Goal: Transaction & Acquisition: Book appointment/travel/reservation

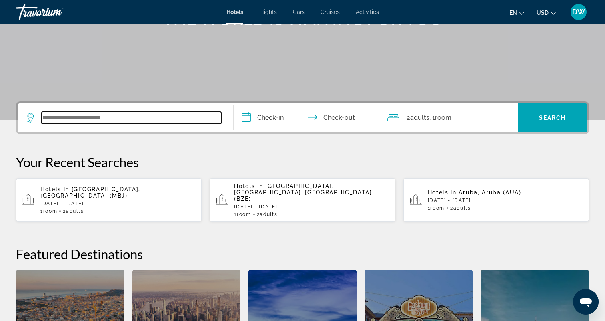
click at [133, 115] on input "Search widget" at bounding box center [131, 118] width 179 height 12
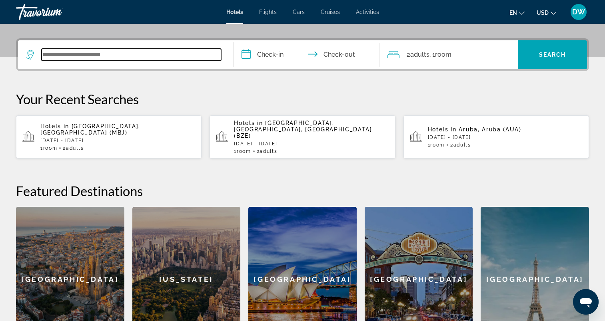
scroll to position [195, 0]
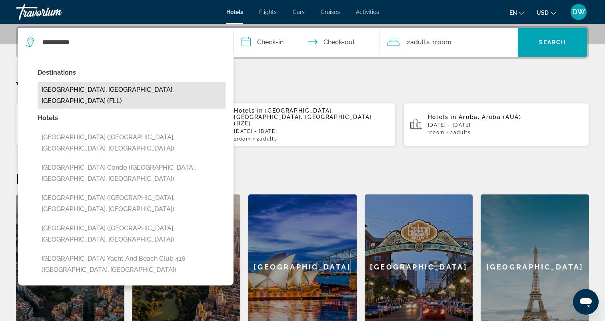
click at [129, 91] on button "[GEOGRAPHIC_DATA], [GEOGRAPHIC_DATA], [GEOGRAPHIC_DATA] (FLL)" at bounding box center [132, 95] width 188 height 26
type input "**********"
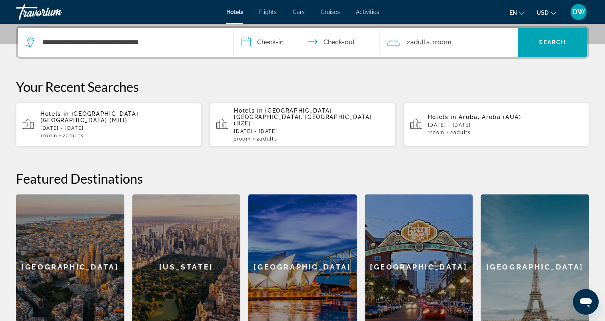
click at [265, 42] on input "**********" at bounding box center [307, 43] width 149 height 31
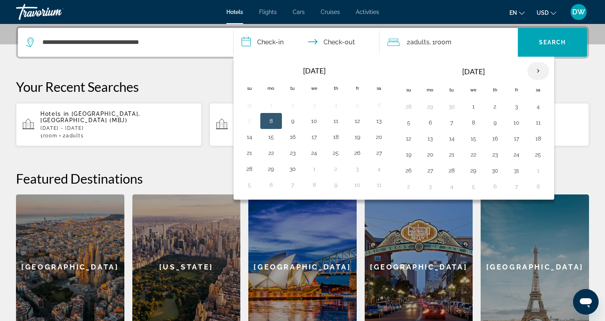
click at [538, 74] on th "Next month" at bounding box center [538, 71] width 22 height 18
click at [333, 140] on button "13" at bounding box center [335, 138] width 13 height 11
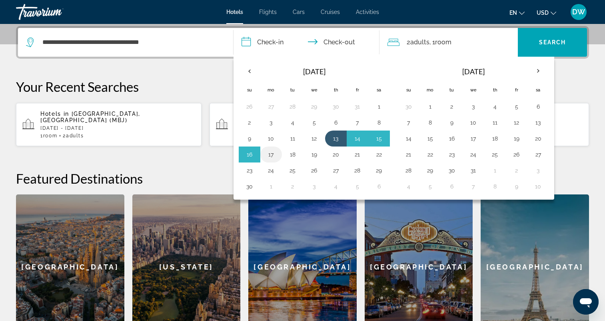
click at [265, 156] on button "17" at bounding box center [271, 154] width 13 height 11
type input "**********"
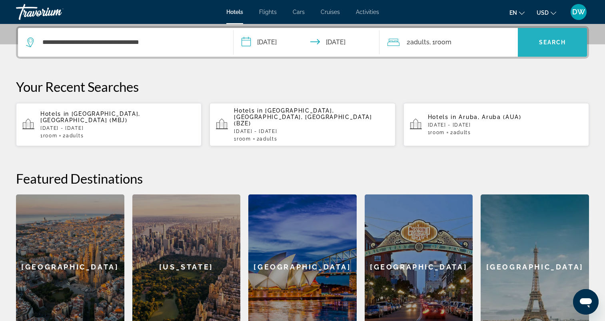
click at [536, 36] on span "Search widget" at bounding box center [552, 42] width 69 height 19
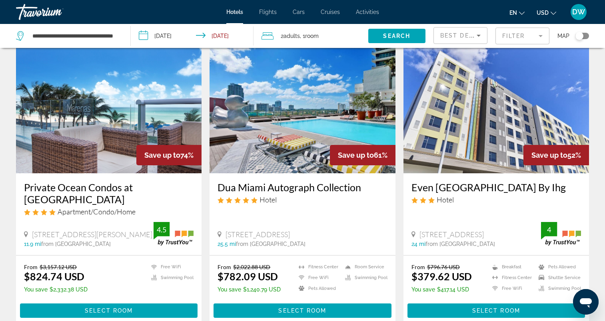
scroll to position [40, 0]
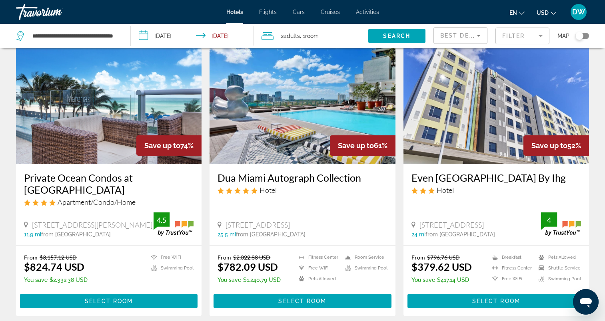
click at [121, 99] on img "Main content" at bounding box center [108, 100] width 185 height 128
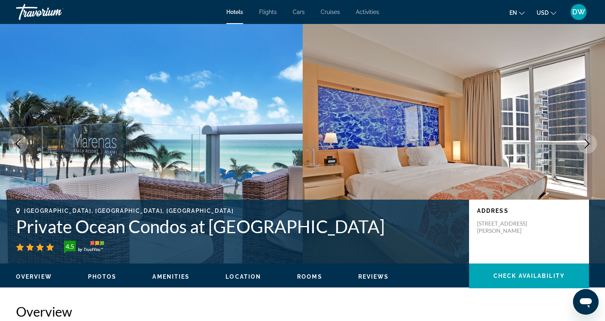
click at [585, 143] on icon "Next image" at bounding box center [587, 144] width 10 height 10
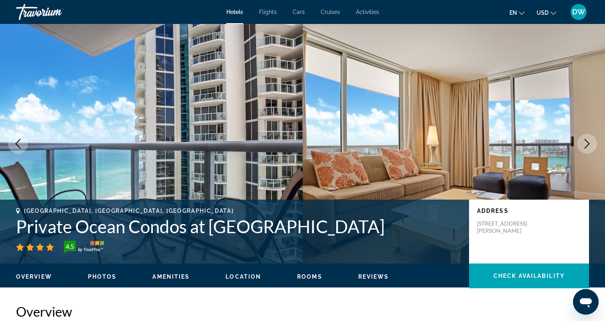
click at [585, 143] on icon "Next image" at bounding box center [587, 144] width 10 height 10
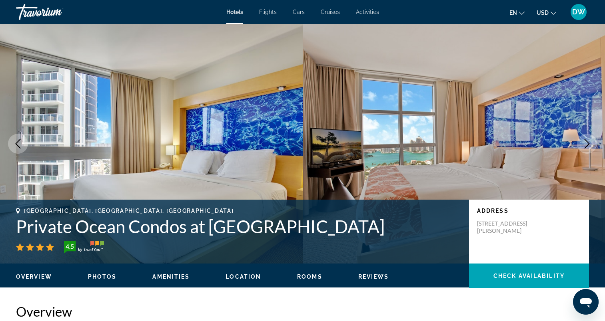
click at [585, 143] on icon "Next image" at bounding box center [587, 144] width 10 height 10
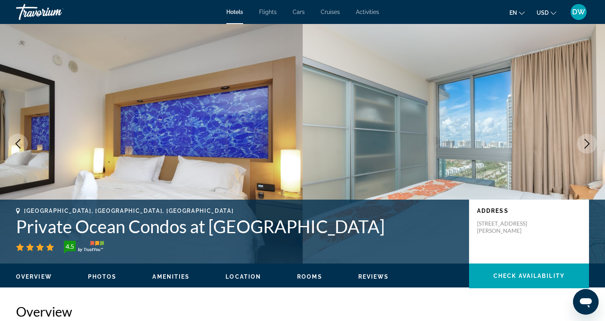
click at [585, 143] on icon "Next image" at bounding box center [587, 144] width 10 height 10
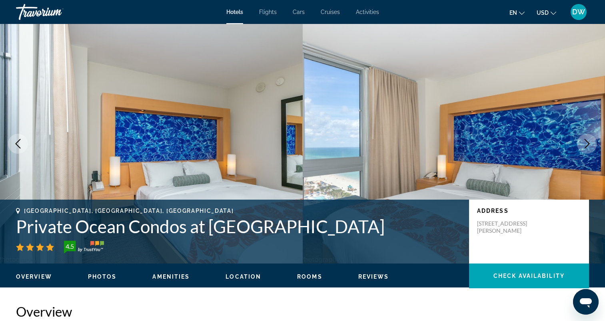
click at [585, 143] on icon "Next image" at bounding box center [587, 144] width 10 height 10
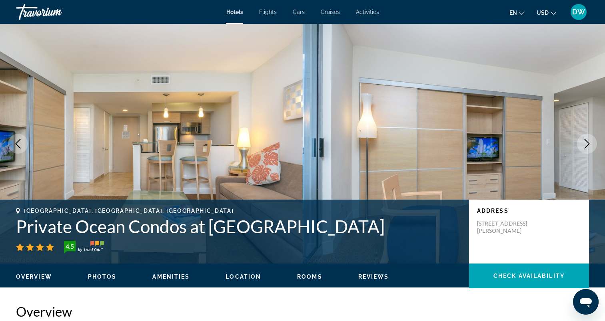
click at [585, 143] on icon "Next image" at bounding box center [587, 144] width 10 height 10
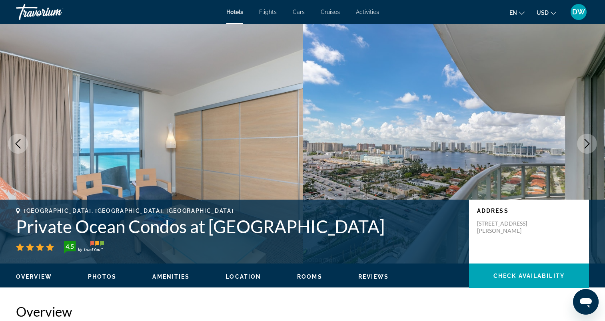
click at [585, 143] on icon "Next image" at bounding box center [587, 144] width 10 height 10
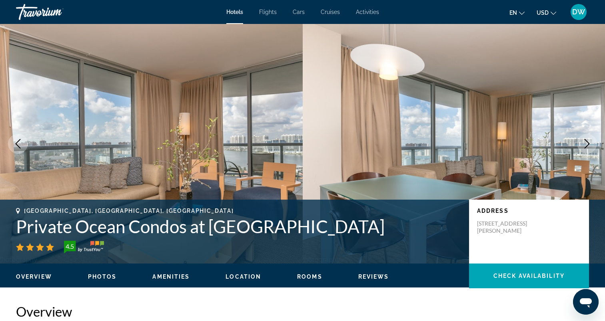
click at [585, 143] on icon "Next image" at bounding box center [587, 144] width 10 height 10
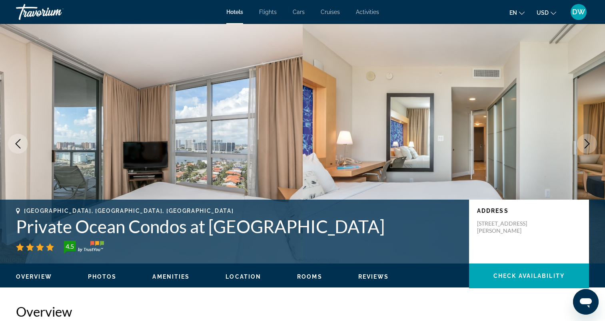
click at [585, 143] on icon "Next image" at bounding box center [587, 144] width 10 height 10
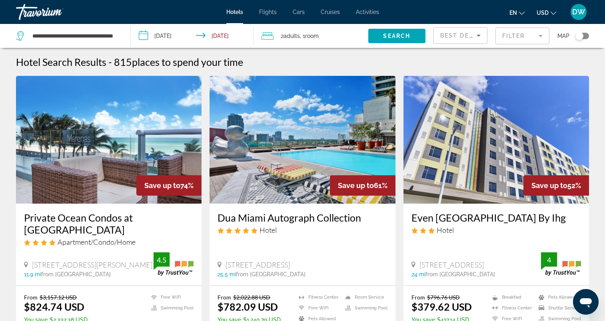
click at [145, 34] on input "**********" at bounding box center [194, 37] width 126 height 26
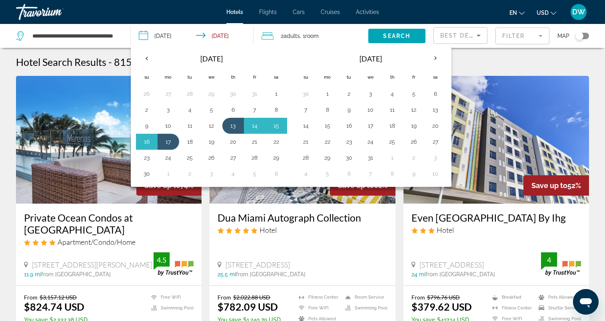
click at [146, 36] on input "**********" at bounding box center [194, 37] width 126 height 26
click at [147, 59] on th "Previous month" at bounding box center [147, 59] width 22 height 18
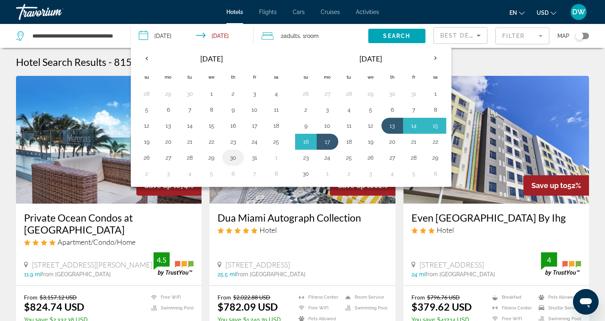
click at [232, 163] on td "30" at bounding box center [233, 158] width 22 height 16
click at [234, 161] on button "30" at bounding box center [233, 157] width 13 height 11
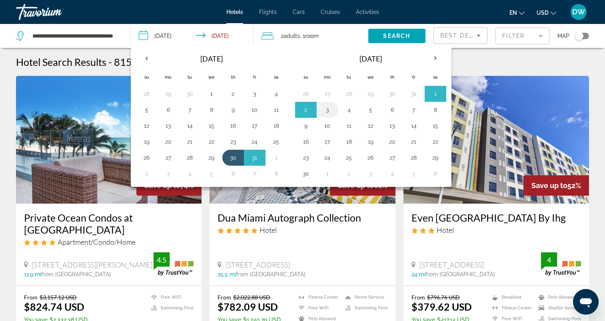
click at [326, 108] on button "3" at bounding box center [327, 109] width 13 height 11
type input "**********"
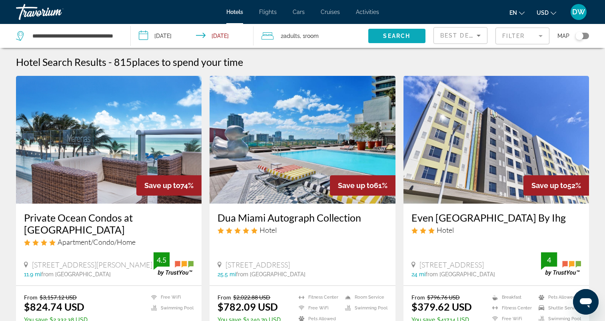
click at [394, 37] on span "Search" at bounding box center [396, 36] width 27 height 6
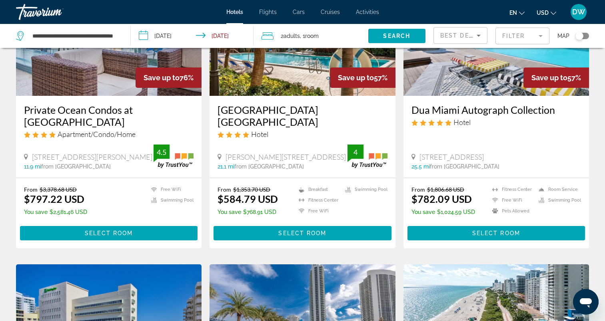
scroll to position [40, 0]
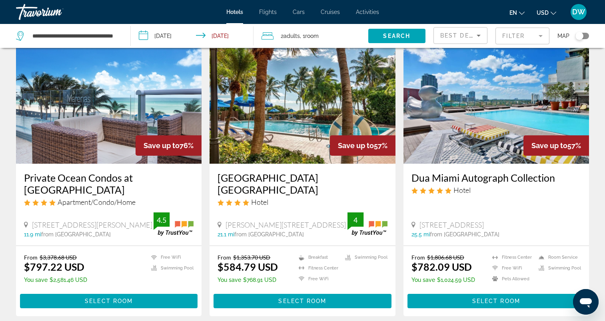
click at [332, 96] on img "Main content" at bounding box center [301, 100] width 185 height 128
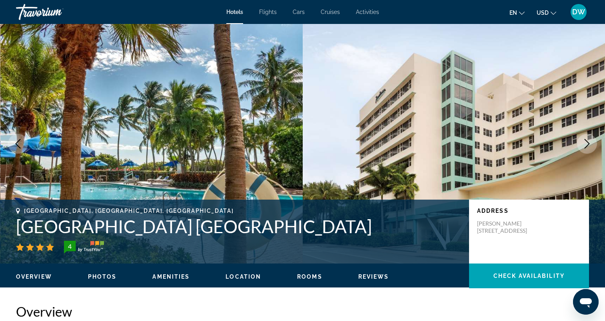
click at [593, 140] on button "Next image" at bounding box center [587, 144] width 20 height 20
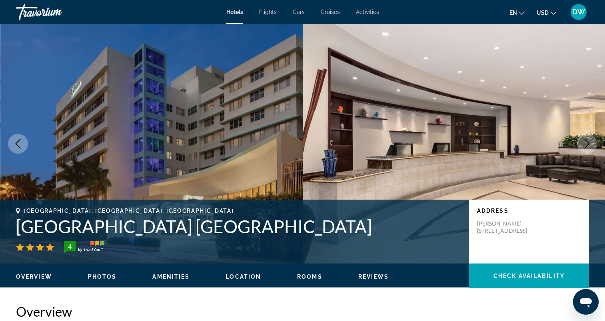
click at [593, 140] on button "Next image" at bounding box center [587, 144] width 20 height 20
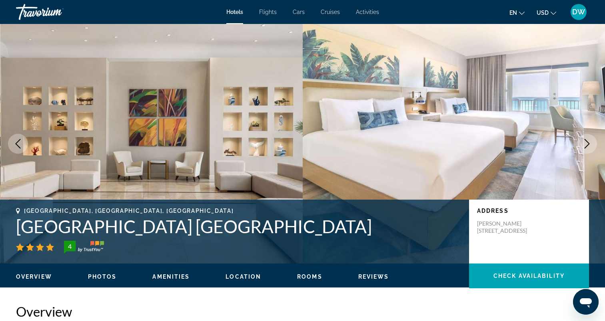
click at [593, 140] on button "Next image" at bounding box center [587, 144] width 20 height 20
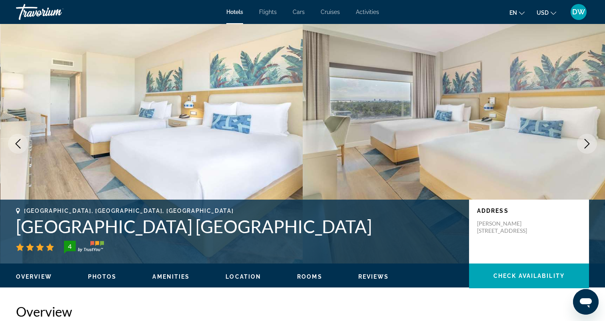
click at [585, 140] on icon "Next image" at bounding box center [587, 144] width 10 height 10
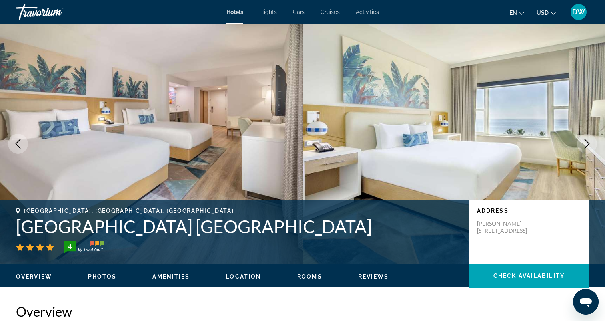
click at [585, 140] on icon "Next image" at bounding box center [587, 144] width 10 height 10
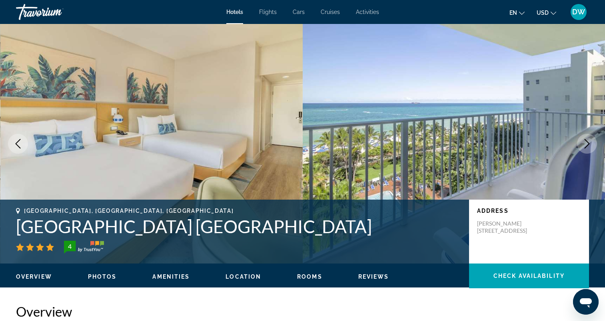
click at [585, 140] on icon "Next image" at bounding box center [587, 144] width 10 height 10
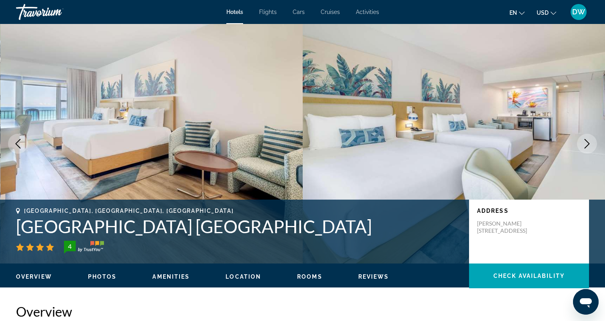
click at [585, 140] on icon "Next image" at bounding box center [587, 144] width 10 height 10
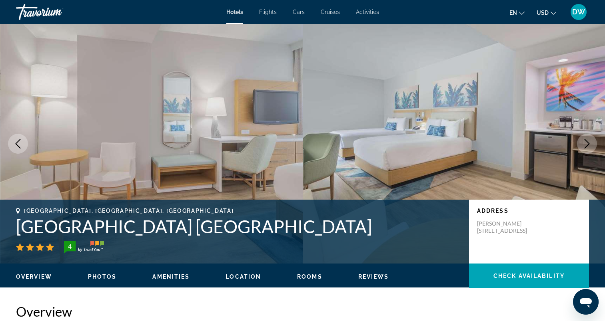
click at [585, 140] on icon "Next image" at bounding box center [587, 144] width 10 height 10
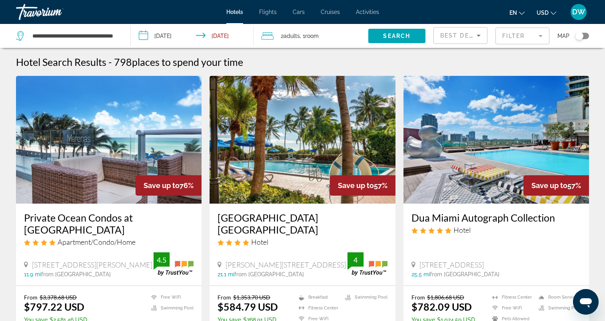
click at [91, 156] on img "Main content" at bounding box center [108, 140] width 185 height 128
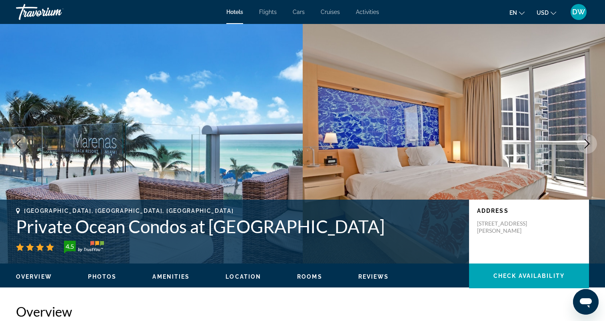
click at [587, 140] on icon "Next image" at bounding box center [587, 144] width 10 height 10
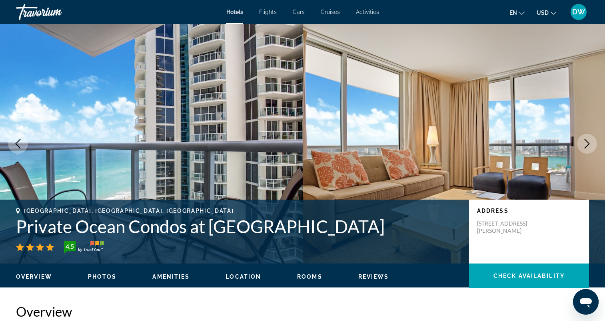
click at [587, 140] on icon "Next image" at bounding box center [587, 144] width 10 height 10
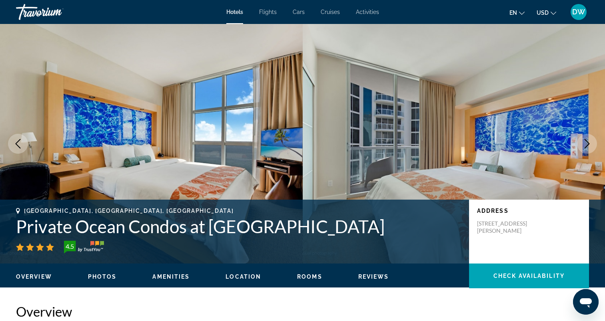
click at [587, 140] on icon "Next image" at bounding box center [587, 144] width 10 height 10
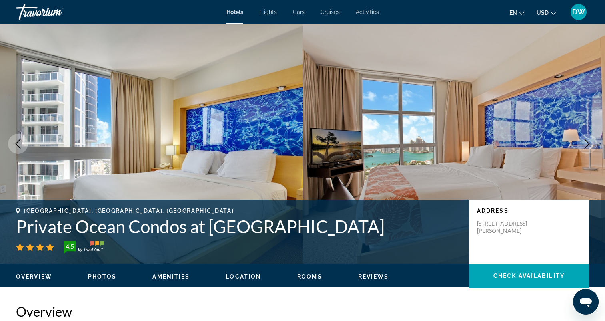
click at [587, 140] on icon "Next image" at bounding box center [587, 144] width 10 height 10
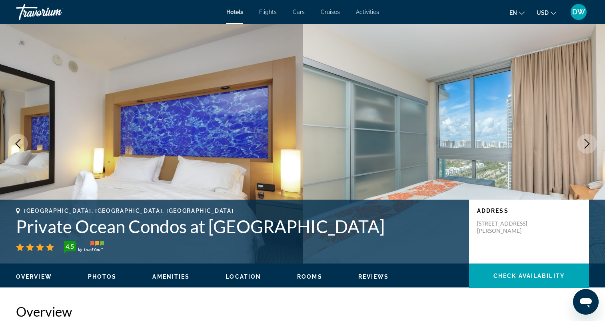
click at [587, 140] on icon "Next image" at bounding box center [587, 144] width 10 height 10
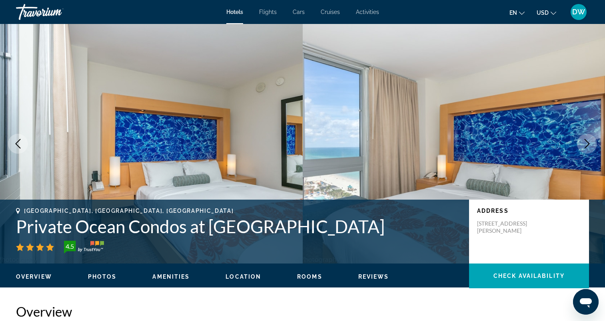
click at [587, 140] on icon "Next image" at bounding box center [587, 144] width 10 height 10
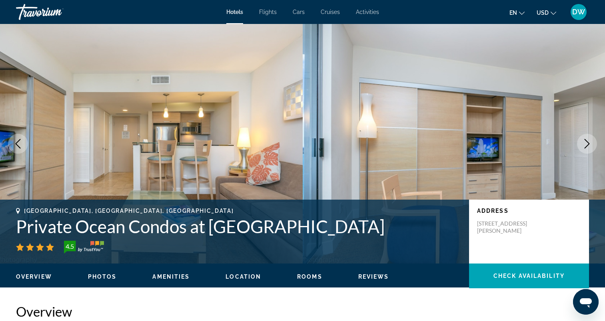
click at [587, 140] on icon "Next image" at bounding box center [587, 144] width 10 height 10
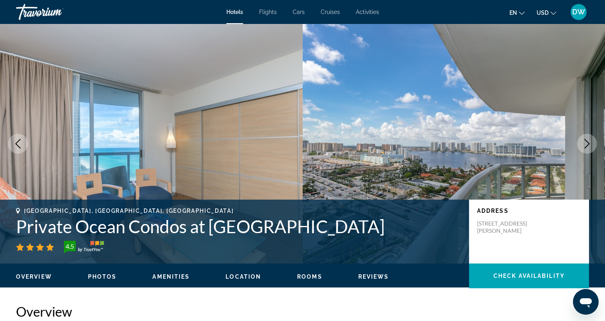
click at [587, 140] on icon "Next image" at bounding box center [587, 144] width 10 height 10
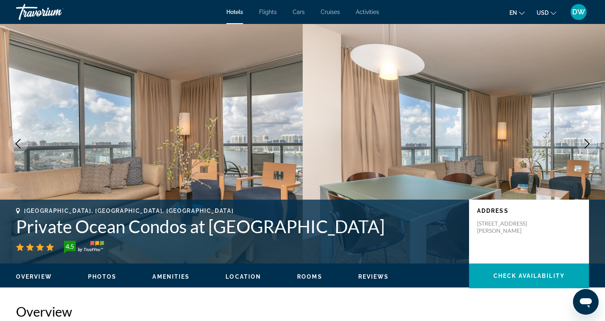
click at [39, 9] on div "Travorium" at bounding box center [56, 12] width 80 height 21
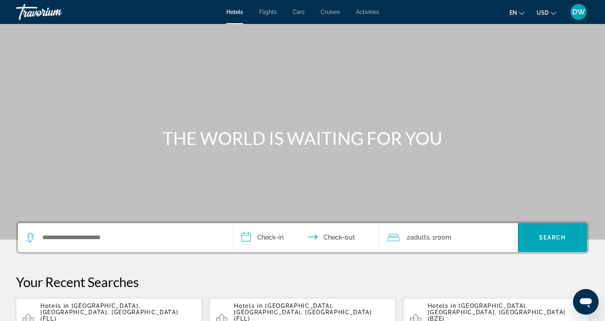
click at [101, 245] on div "Search widget" at bounding box center [125, 237] width 199 height 29
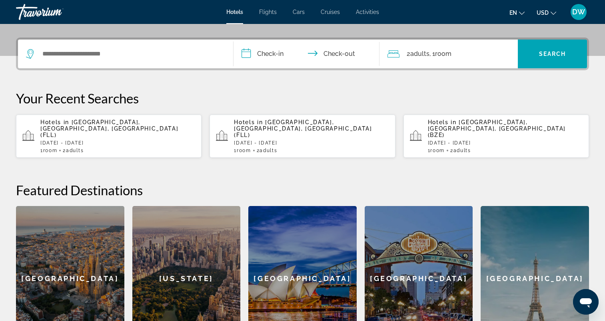
scroll to position [195, 0]
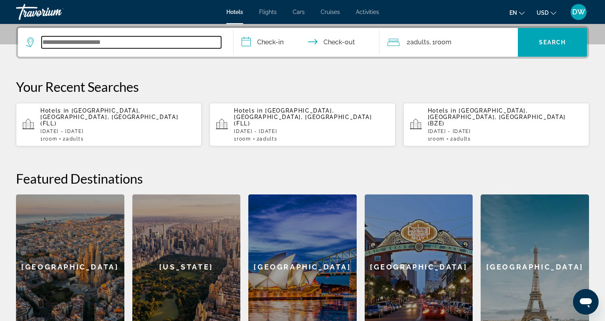
click at [80, 37] on input "Search widget" at bounding box center [131, 42] width 179 height 12
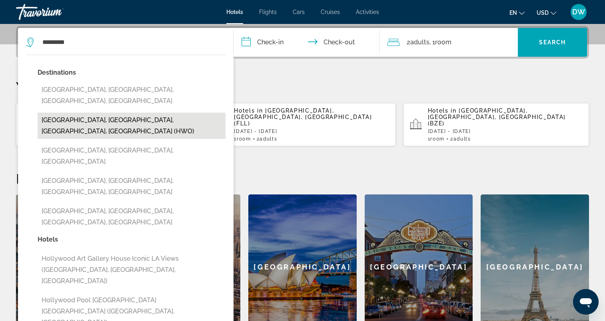
click at [84, 113] on button "[GEOGRAPHIC_DATA], [GEOGRAPHIC_DATA], [GEOGRAPHIC_DATA], [GEOGRAPHIC_DATA] (HWO)" at bounding box center [132, 126] width 188 height 26
type input "**********"
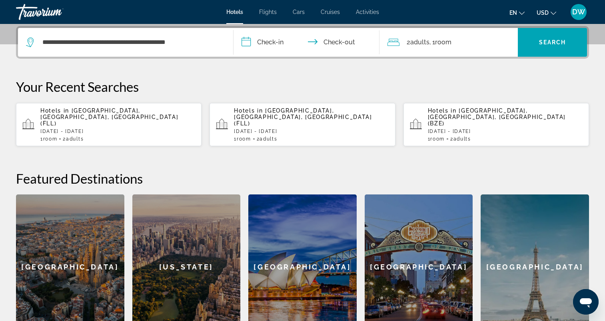
click at [269, 46] on input "**********" at bounding box center [307, 43] width 149 height 31
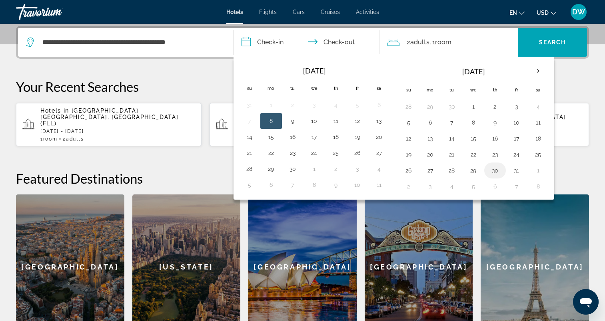
click at [495, 172] on button "30" at bounding box center [494, 170] width 13 height 11
click at [542, 70] on th "Next month" at bounding box center [538, 71] width 22 height 18
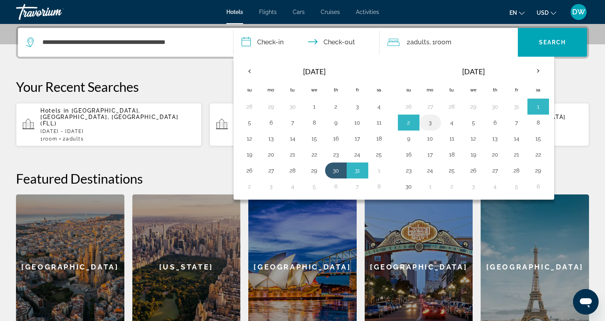
click at [434, 120] on button "3" at bounding box center [430, 122] width 13 height 11
type input "**********"
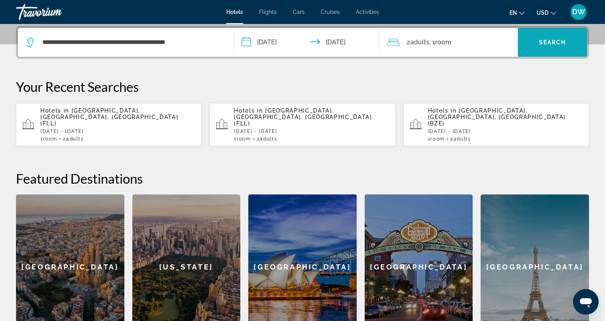
click at [542, 36] on span "Search widget" at bounding box center [552, 42] width 69 height 19
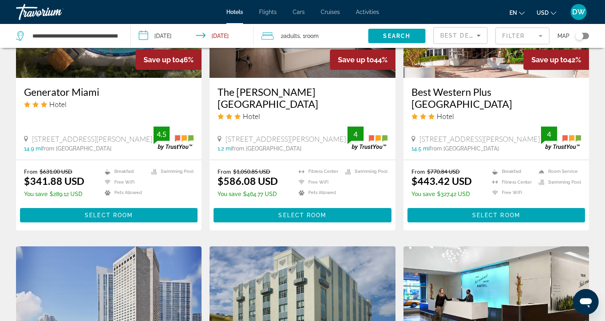
scroll to position [879, 0]
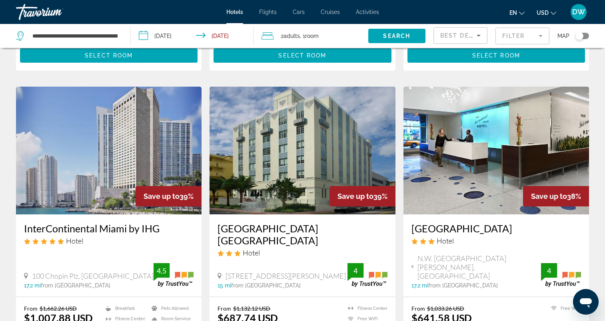
click at [129, 177] on img "Main content" at bounding box center [108, 151] width 185 height 128
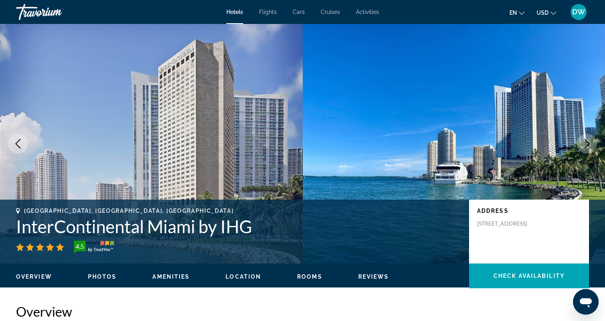
click at [588, 142] on icon "Next image" at bounding box center [587, 144] width 10 height 10
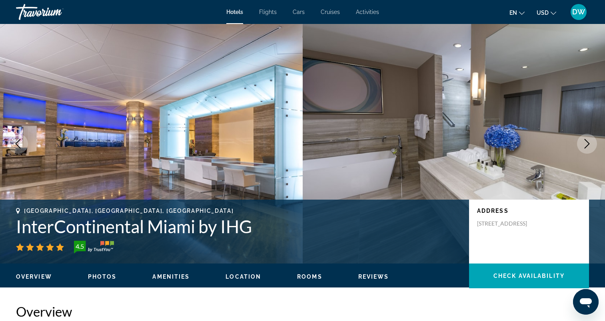
click at [588, 142] on icon "Next image" at bounding box center [587, 144] width 10 height 10
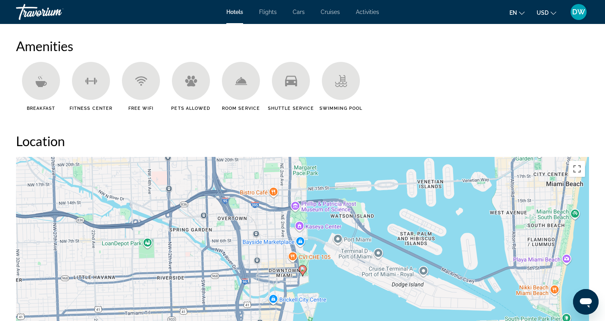
scroll to position [719, 0]
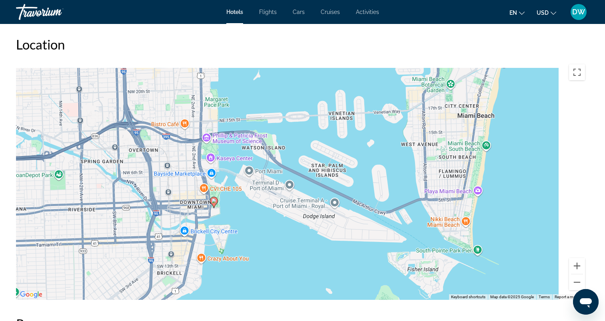
drag, startPoint x: 492, startPoint y: 126, endPoint x: 292, endPoint y: 182, distance: 207.4
click at [292, 182] on div "To activate drag with keyboard, press Alt + Enter. Once in keyboard drag state,…" at bounding box center [302, 180] width 573 height 240
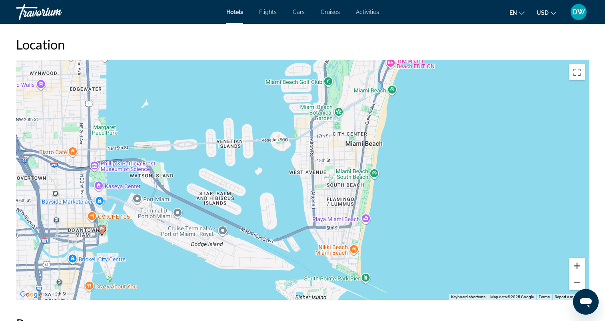
click at [579, 267] on button "Zoom in" at bounding box center [577, 266] width 16 height 16
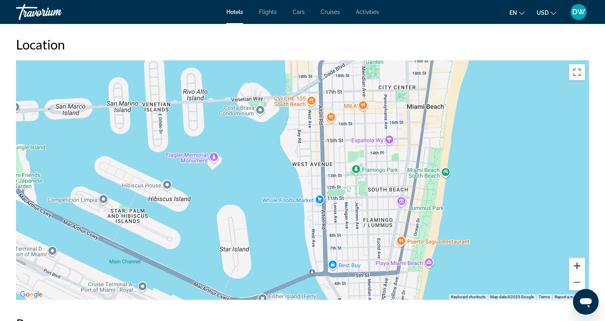
click at [577, 271] on button "Zoom in" at bounding box center [577, 266] width 16 height 16
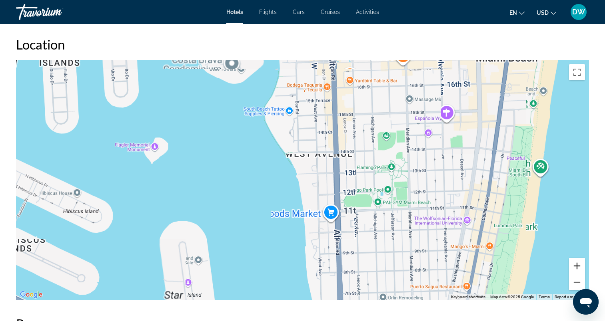
click at [577, 271] on button "Zoom in" at bounding box center [577, 266] width 16 height 16
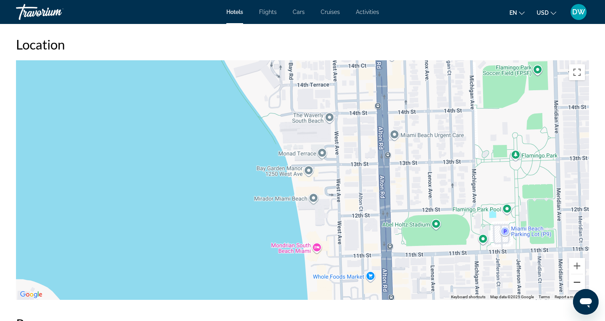
click at [576, 280] on button "Zoom out" at bounding box center [577, 283] width 16 height 16
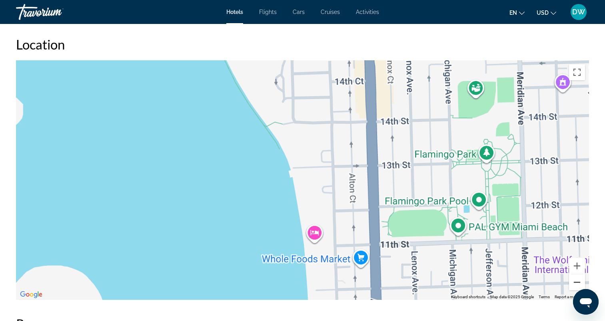
click at [576, 280] on button "Zoom out" at bounding box center [577, 283] width 16 height 16
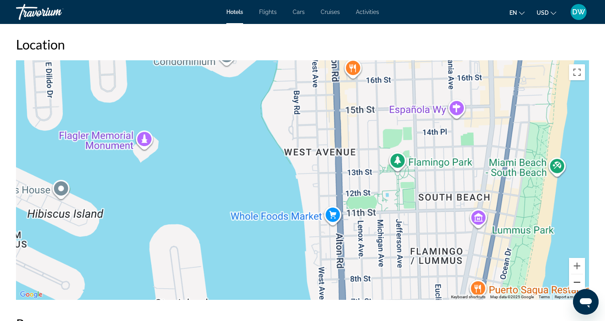
click at [576, 280] on button "Zoom out" at bounding box center [577, 283] width 16 height 16
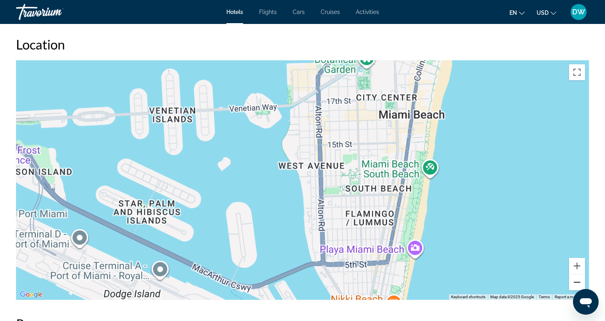
click at [576, 280] on button "Zoom out" at bounding box center [577, 283] width 16 height 16
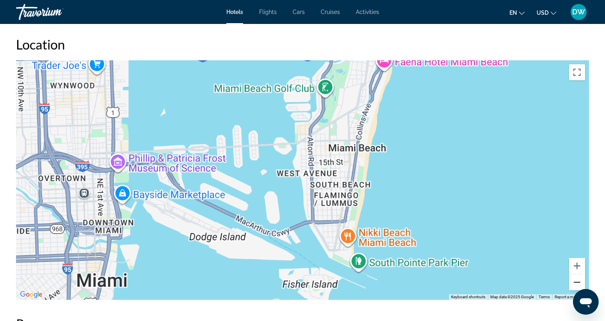
click at [576, 280] on button "Zoom out" at bounding box center [577, 283] width 16 height 16
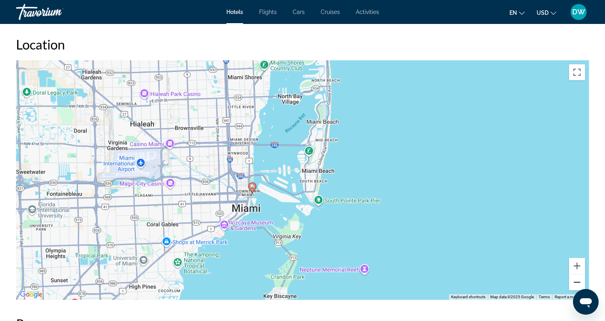
click at [576, 280] on button "Zoom out" at bounding box center [577, 283] width 16 height 16
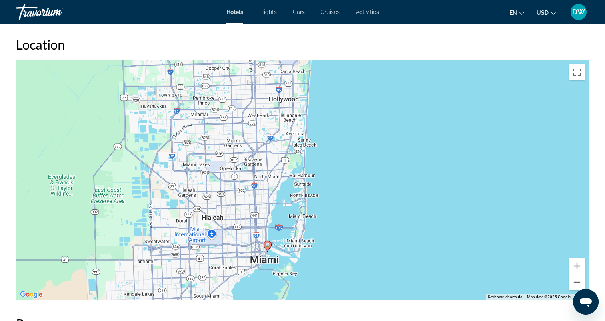
drag, startPoint x: 317, startPoint y: 100, endPoint x: 306, endPoint y: 171, distance: 71.6
click at [306, 171] on div "To activate drag with keyboard, press Alt + Enter. Once in keyboard drag state,…" at bounding box center [302, 180] width 573 height 240
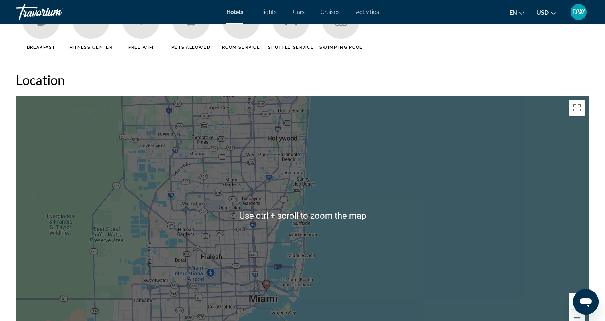
scroll to position [679, 0]
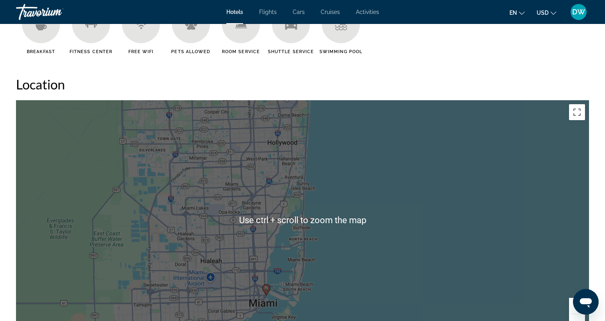
click at [296, 224] on div "To activate drag with keyboard, press Alt + Enter. Once in keyboard drag state,…" at bounding box center [302, 220] width 573 height 240
click at [266, 224] on div "To activate drag with keyboard, press Alt + Enter. Once in keyboard drag state,…" at bounding box center [302, 220] width 573 height 240
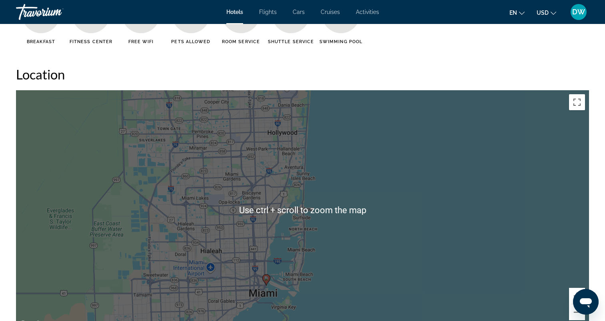
scroll to position [719, 0]
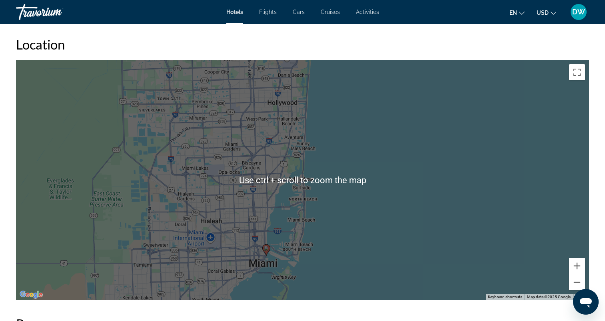
click at [295, 188] on div "To activate drag with keyboard, press Alt + Enter. Once in keyboard drag state,…" at bounding box center [302, 180] width 573 height 240
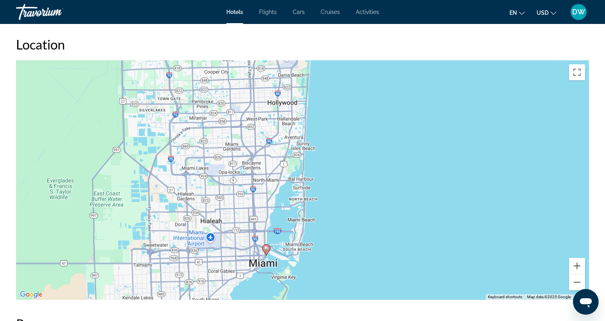
click at [300, 191] on div "To activate drag with keyboard, press Alt + Enter. Once in keyboard drag state,…" at bounding box center [302, 180] width 573 height 240
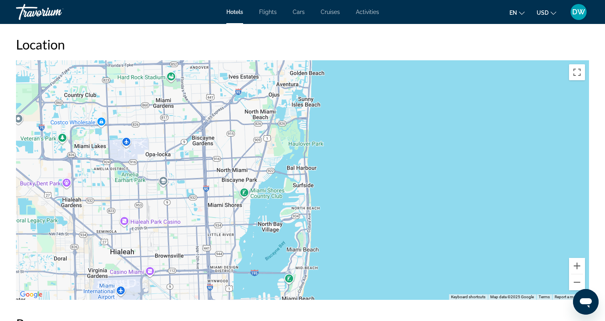
click at [306, 169] on div "To activate drag with keyboard, press Alt + Enter. Once in keyboard drag state,…" at bounding box center [302, 180] width 573 height 240
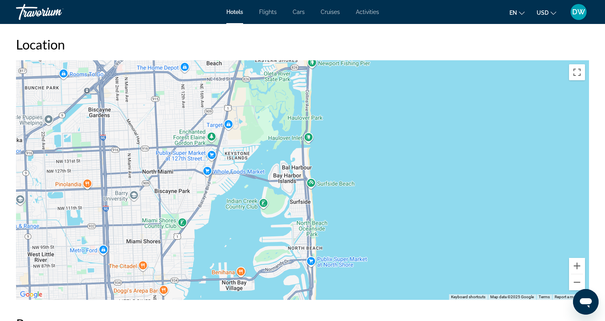
click at [306, 169] on div "Main content" at bounding box center [302, 180] width 573 height 240
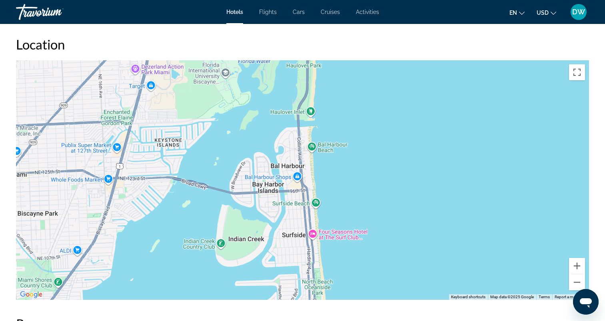
click at [328, 147] on div "Main content" at bounding box center [302, 180] width 573 height 240
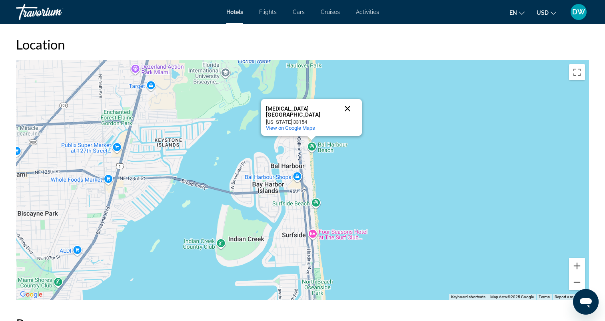
click at [348, 109] on button "Close" at bounding box center [347, 108] width 19 height 19
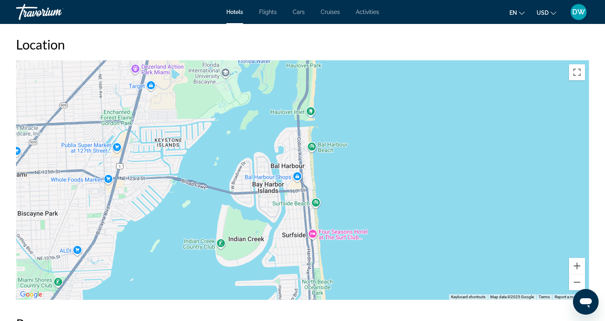
click at [314, 146] on div "Main content" at bounding box center [302, 180] width 573 height 240
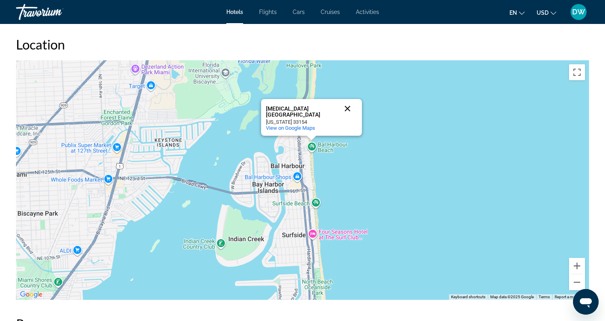
click at [348, 106] on button "Close" at bounding box center [347, 108] width 19 height 19
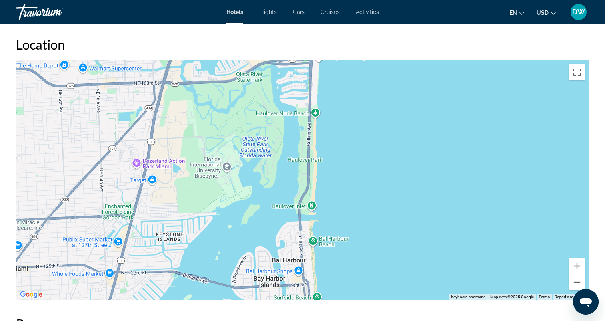
drag, startPoint x: 322, startPoint y: 95, endPoint x: 323, endPoint y: 217, distance: 121.5
click at [323, 217] on div "Main content" at bounding box center [302, 180] width 573 height 240
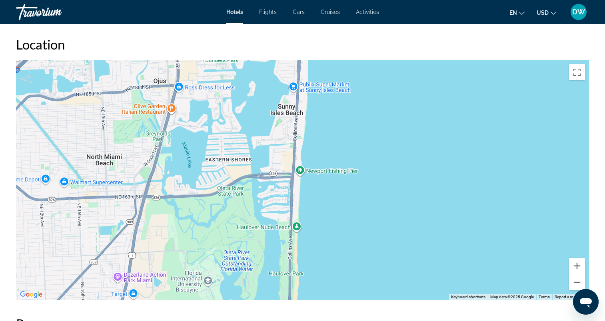
drag, startPoint x: 333, startPoint y: 106, endPoint x: 309, endPoint y: 233, distance: 129.5
click at [309, 233] on div "Main content" at bounding box center [302, 180] width 573 height 240
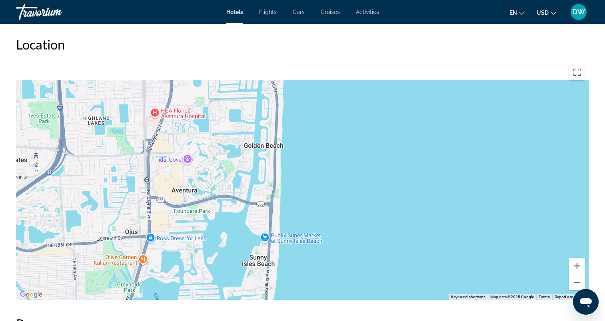
drag, startPoint x: 327, startPoint y: 106, endPoint x: 298, endPoint y: 243, distance: 139.4
click at [298, 243] on div "Main content" at bounding box center [302, 180] width 573 height 240
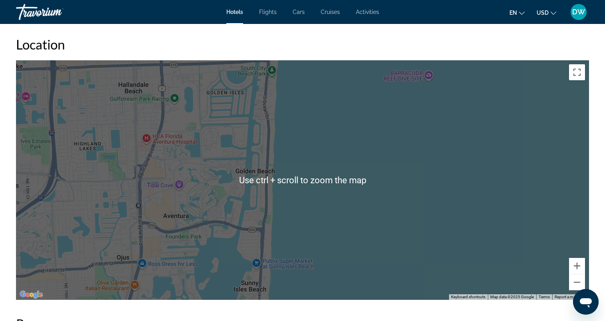
scroll to position [679, 0]
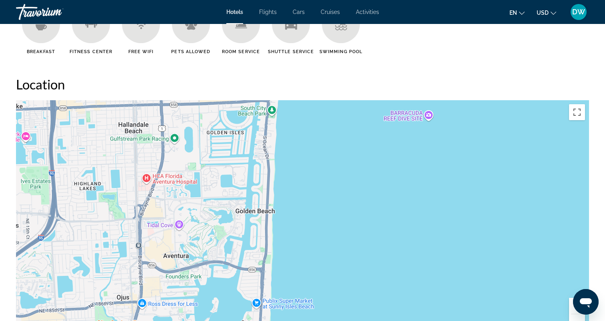
click at [569, 228] on div "Main content" at bounding box center [302, 220] width 573 height 240
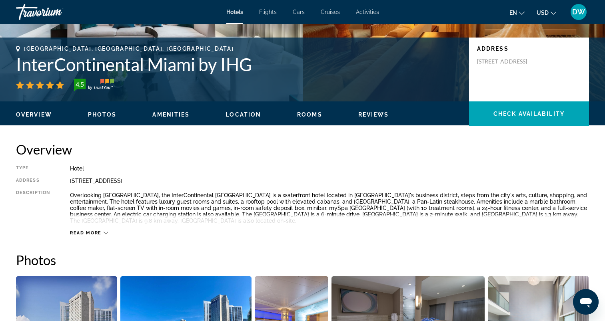
scroll to position [0, 0]
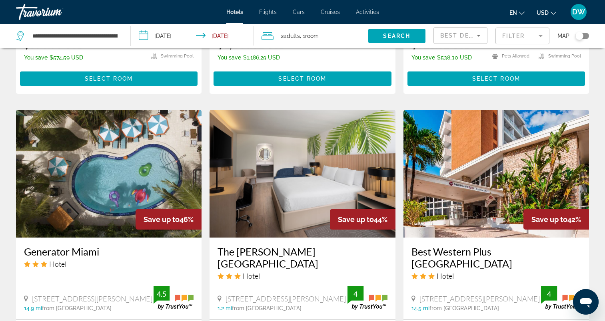
scroll to position [360, 0]
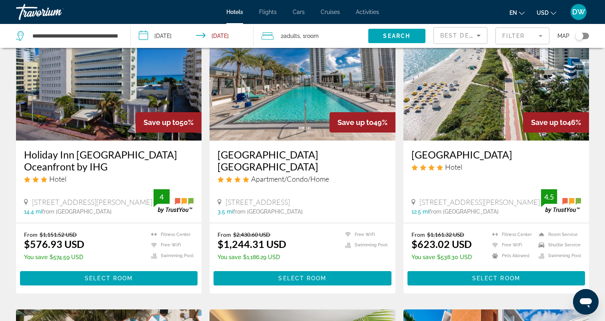
click at [433, 113] on img "Main content" at bounding box center [495, 77] width 185 height 128
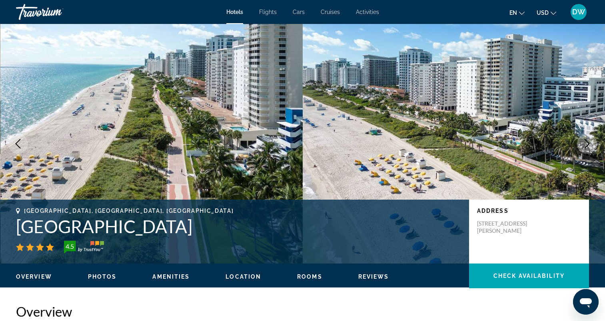
click at [585, 145] on icon "Next image" at bounding box center [587, 144] width 10 height 10
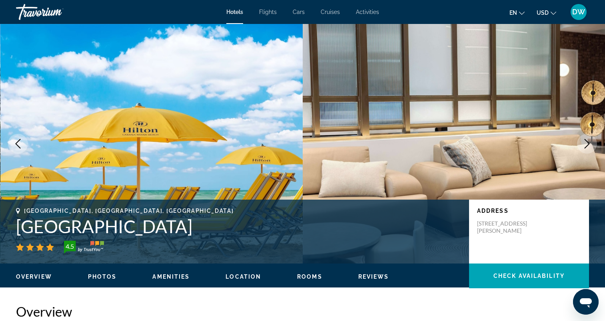
click at [582, 139] on icon "Next image" at bounding box center [587, 144] width 10 height 10
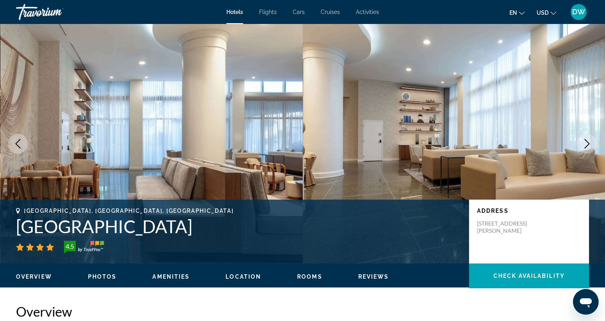
click at [582, 139] on icon "Next image" at bounding box center [587, 144] width 10 height 10
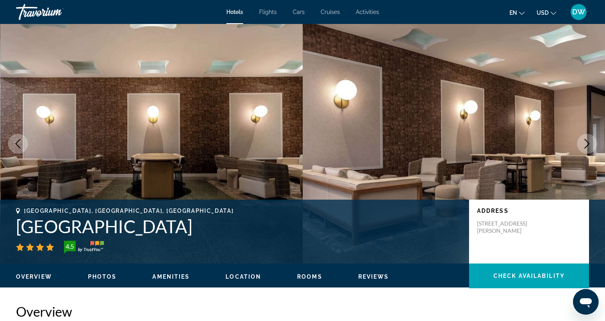
click at [582, 139] on icon "Next image" at bounding box center [587, 144] width 10 height 10
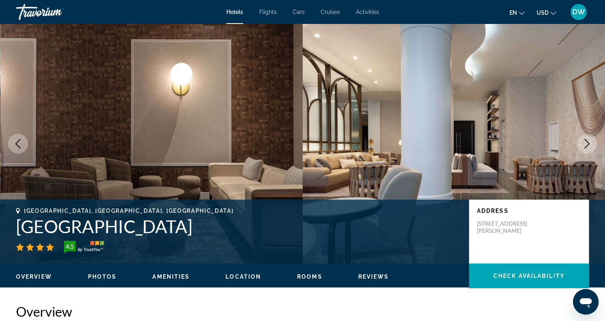
click at [582, 139] on icon "Next image" at bounding box center [587, 144] width 10 height 10
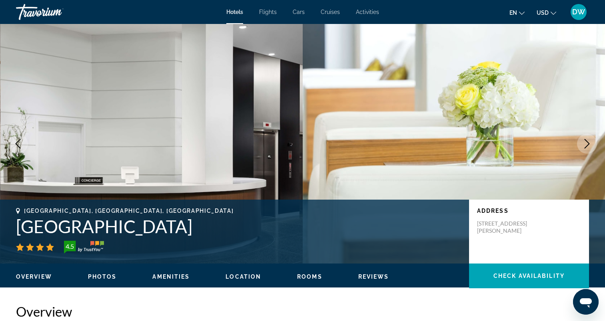
click at [582, 139] on icon "Next image" at bounding box center [587, 144] width 10 height 10
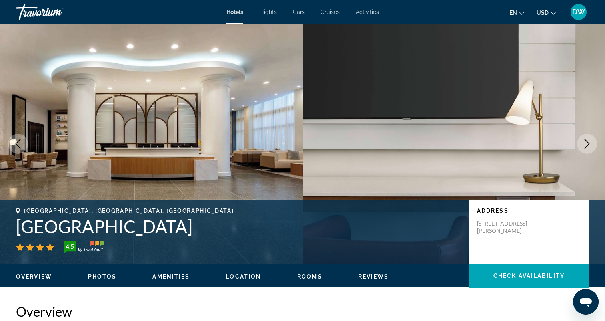
click at [582, 139] on icon "Next image" at bounding box center [587, 144] width 10 height 10
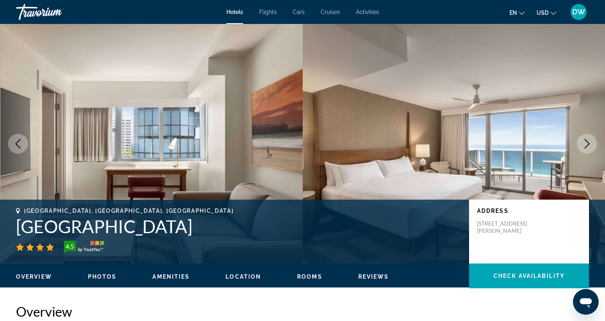
click at [582, 139] on icon "Next image" at bounding box center [587, 144] width 10 height 10
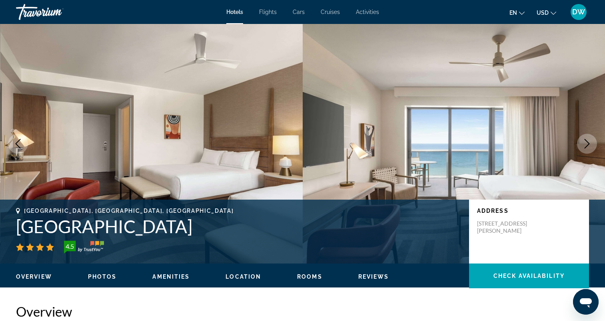
click at [582, 139] on icon "Next image" at bounding box center [587, 144] width 10 height 10
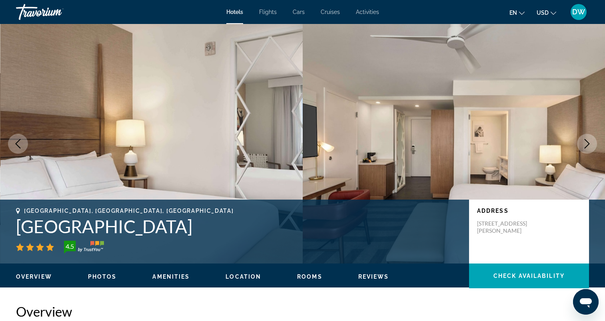
click at [582, 139] on icon "Next image" at bounding box center [587, 144] width 10 height 10
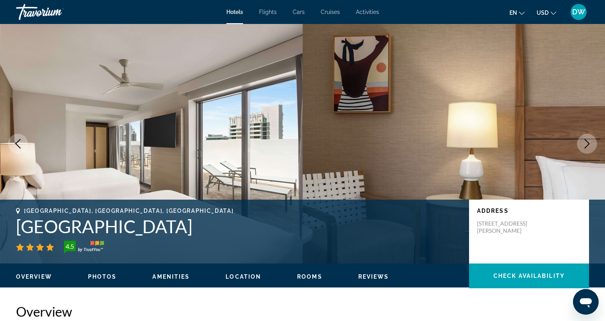
click at [581, 140] on button "Next image" at bounding box center [587, 144] width 20 height 20
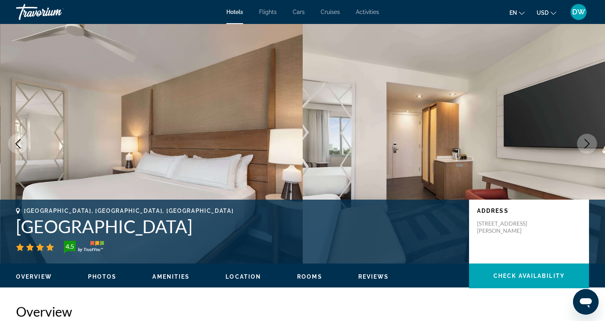
click at [581, 140] on button "Next image" at bounding box center [587, 144] width 20 height 20
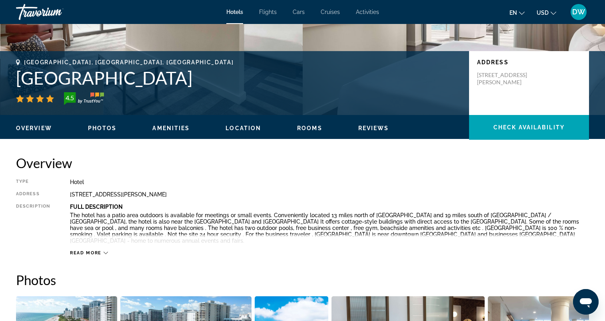
scroll to position [40, 0]
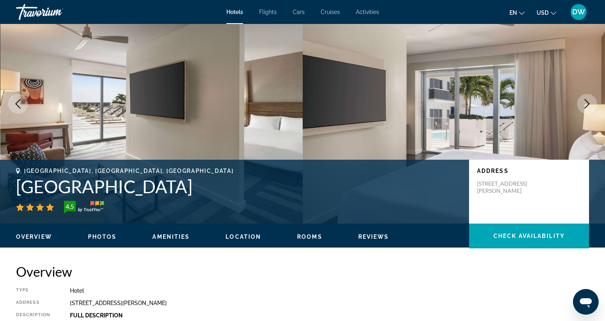
click at [180, 239] on span "Amenities" at bounding box center [170, 237] width 37 height 6
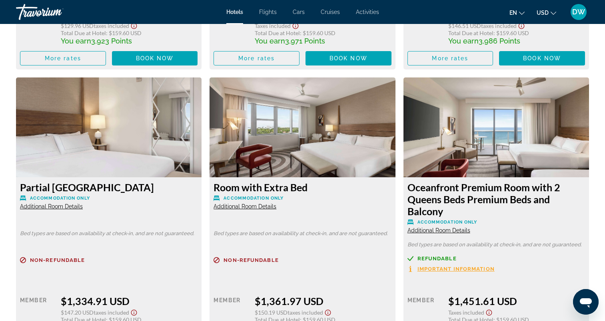
scroll to position [2257, 0]
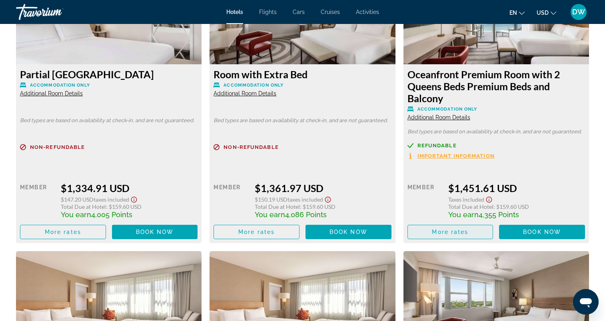
click at [456, 228] on span "Main content" at bounding box center [450, 232] width 85 height 19
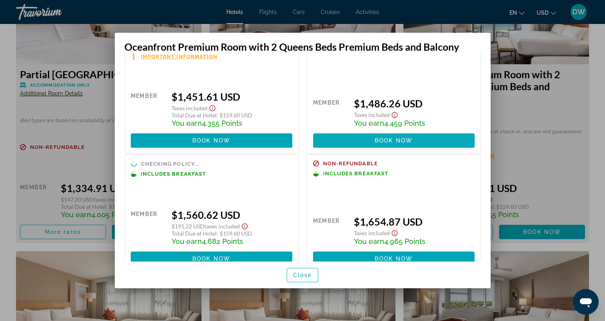
scroll to position [53, 0]
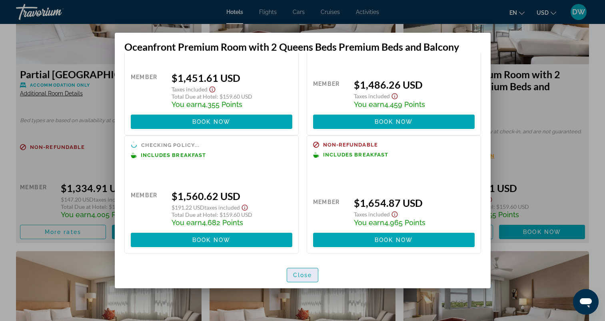
click at [303, 275] on span "Close" at bounding box center [302, 275] width 19 height 6
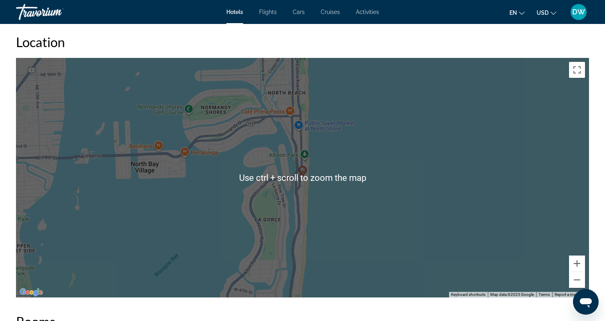
scroll to position [658, 0]
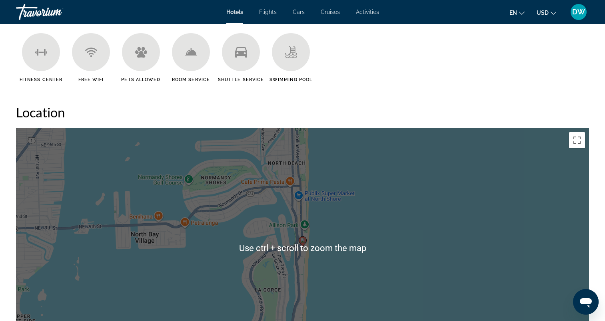
click at [374, 82] on ul "Fitness Center Free WiFi Pets Allowed Room Service Shuttle Service Swimming Pool" at bounding box center [302, 60] width 573 height 55
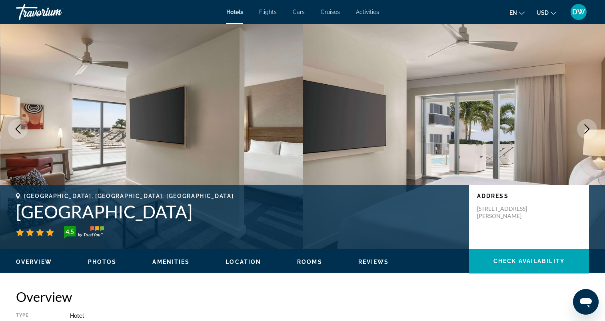
scroll to position [0, 0]
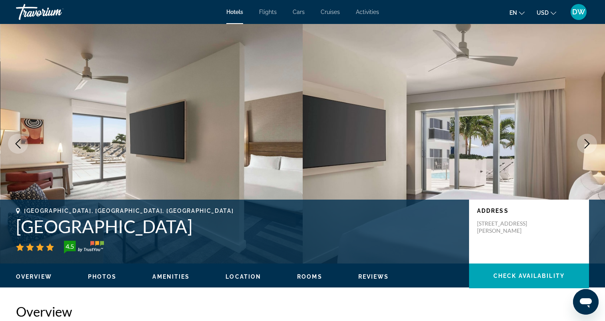
click at [580, 143] on button "Next image" at bounding box center [587, 144] width 20 height 20
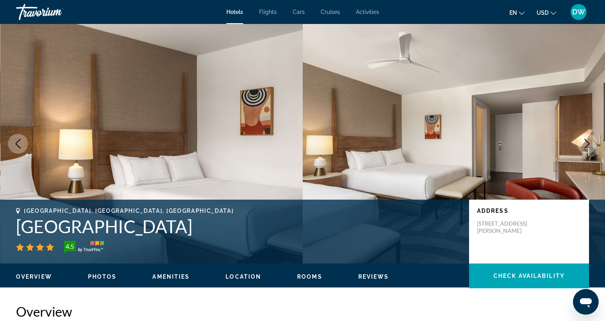
click at [580, 143] on button "Next image" at bounding box center [587, 144] width 20 height 20
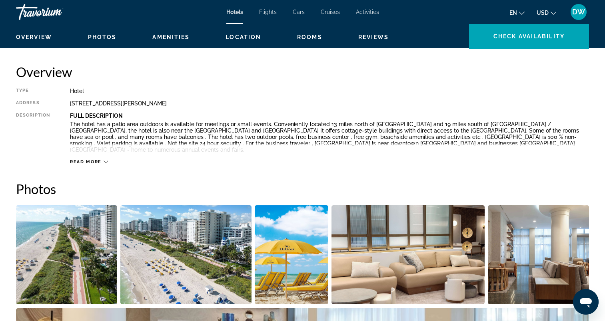
scroll to position [200, 0]
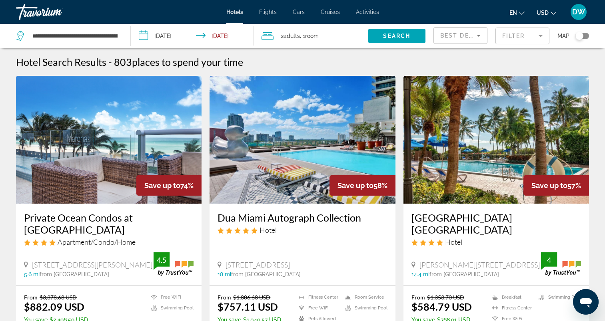
click at [64, 30] on div "**********" at bounding box center [69, 36] width 106 height 24
click at [64, 33] on input "**********" at bounding box center [75, 36] width 87 height 12
drag, startPoint x: 118, startPoint y: 38, endPoint x: 34, endPoint y: 38, distance: 83.5
click at [34, 38] on input "**********" at bounding box center [75, 36] width 87 height 12
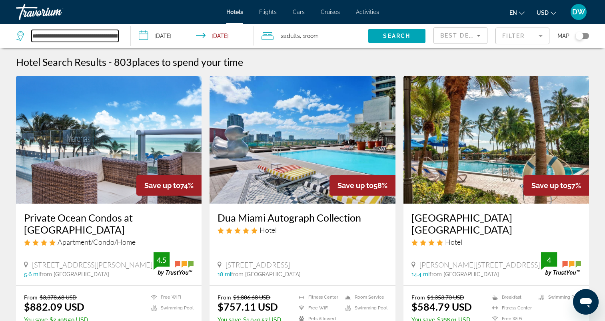
drag, startPoint x: 53, startPoint y: 39, endPoint x: 34, endPoint y: 32, distance: 20.0
click at [34, 32] on input "**********" at bounding box center [75, 36] width 87 height 12
drag, startPoint x: 35, startPoint y: 34, endPoint x: 127, endPoint y: 43, distance: 92.4
click at [127, 43] on app-destination-search "**********" at bounding box center [65, 36] width 131 height 24
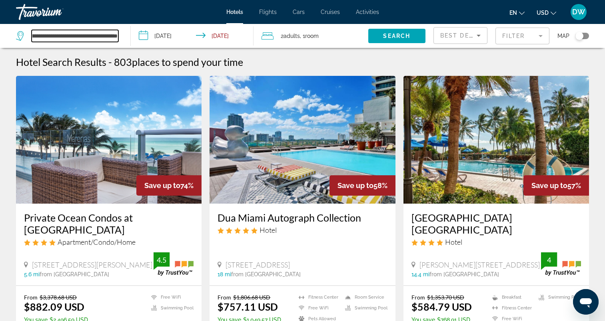
type input "*"
drag, startPoint x: 87, startPoint y: 38, endPoint x: -2, endPoint y: 38, distance: 88.3
click at [0, 38] on html "**********" at bounding box center [302, 160] width 605 height 321
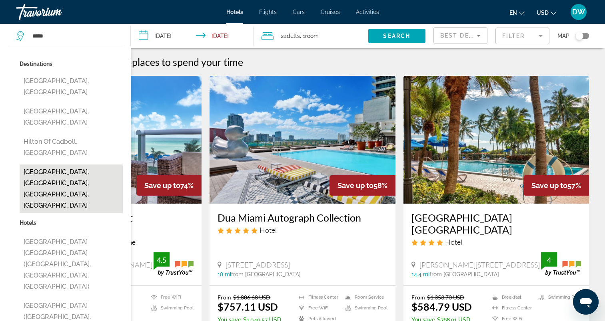
click at [56, 165] on button "[GEOGRAPHIC_DATA], [GEOGRAPHIC_DATA], [GEOGRAPHIC_DATA], [GEOGRAPHIC_DATA]" at bounding box center [71, 189] width 103 height 49
type input "**********"
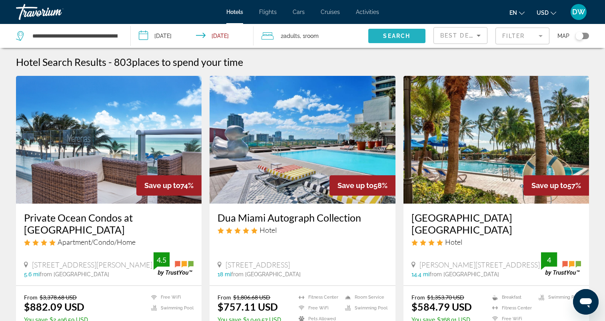
click at [369, 38] on span "Search widget" at bounding box center [396, 35] width 57 height 19
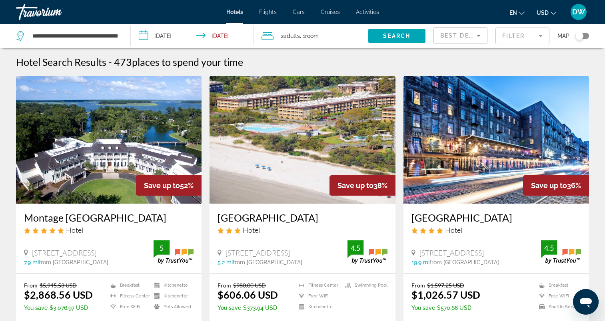
click at [301, 153] on img "Main content" at bounding box center [301, 140] width 185 height 128
click at [442, 151] on img "Main content" at bounding box center [495, 140] width 185 height 128
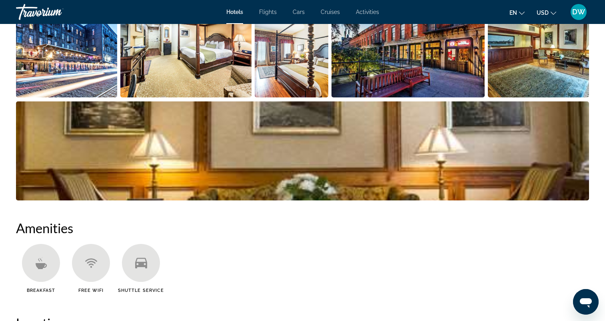
scroll to position [280, 0]
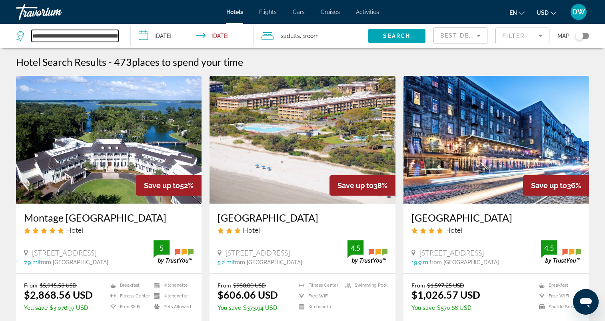
click at [66, 36] on input "**********" at bounding box center [75, 36] width 87 height 12
drag, startPoint x: 114, startPoint y: 34, endPoint x: -2, endPoint y: 26, distance: 116.2
click at [0, 26] on html "**********" at bounding box center [302, 160] width 605 height 321
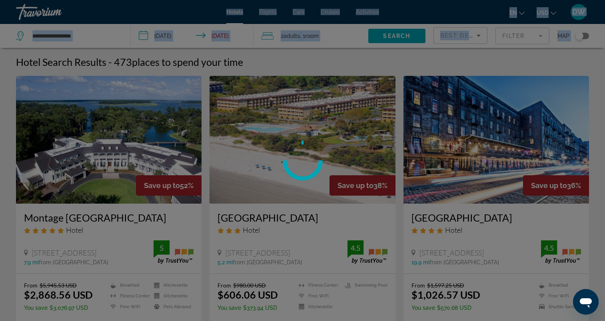
drag, startPoint x: 54, startPoint y: 38, endPoint x: -2, endPoint y: 37, distance: 56.0
click at [0, 37] on html "**********" at bounding box center [302, 160] width 605 height 321
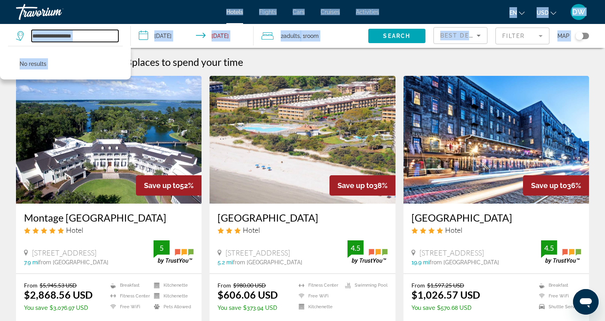
drag, startPoint x: -2, startPoint y: 37, endPoint x: 90, endPoint y: 35, distance: 91.5
click at [90, 35] on input "**********" at bounding box center [75, 36] width 87 height 12
click at [97, 37] on input "**********" at bounding box center [75, 36] width 87 height 12
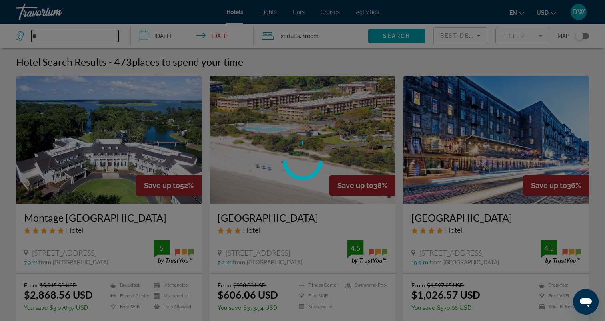
type input "*"
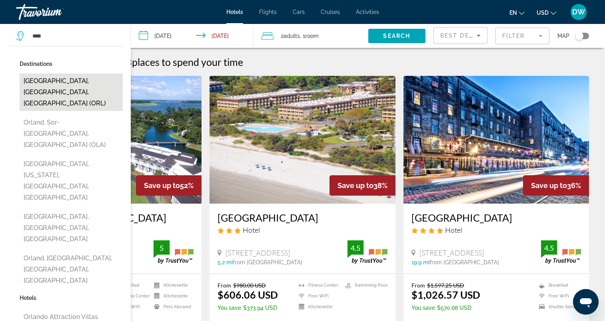
click at [60, 83] on button "[GEOGRAPHIC_DATA], [GEOGRAPHIC_DATA], [GEOGRAPHIC_DATA] (ORL)" at bounding box center [71, 93] width 103 height 38
type input "**********"
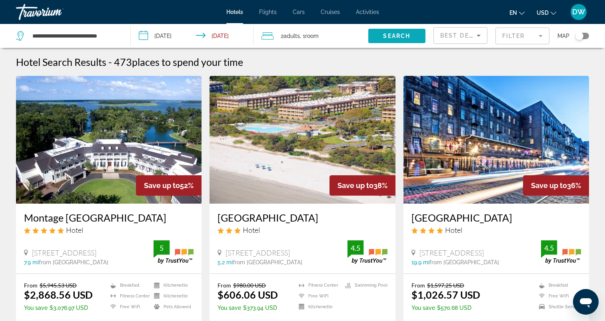
click at [400, 33] on span "Search" at bounding box center [396, 36] width 27 height 6
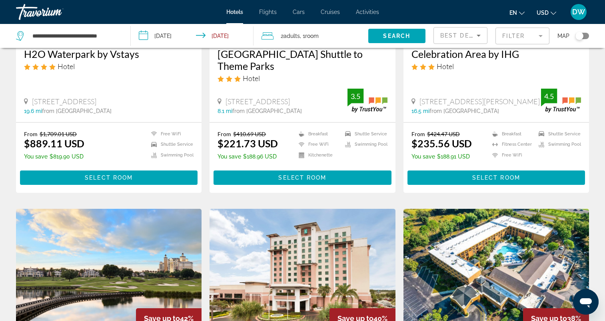
scroll to position [273, 0]
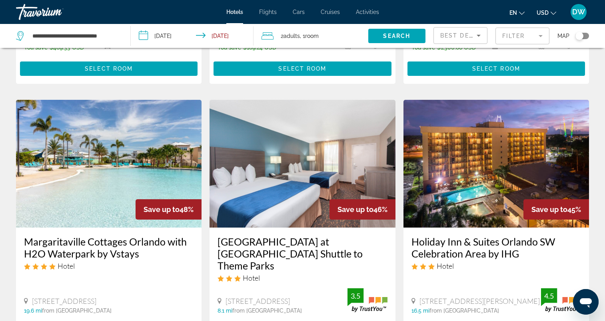
click at [124, 147] on img "Main content" at bounding box center [108, 164] width 185 height 128
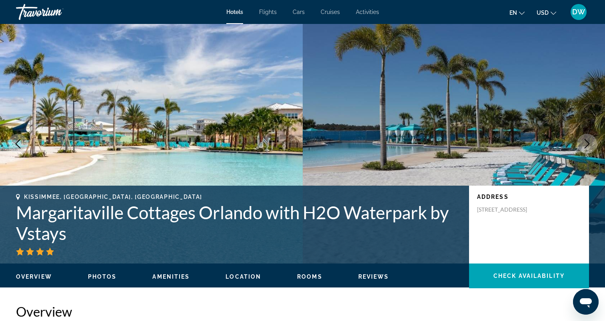
click at [588, 146] on icon "Next image" at bounding box center [587, 144] width 10 height 10
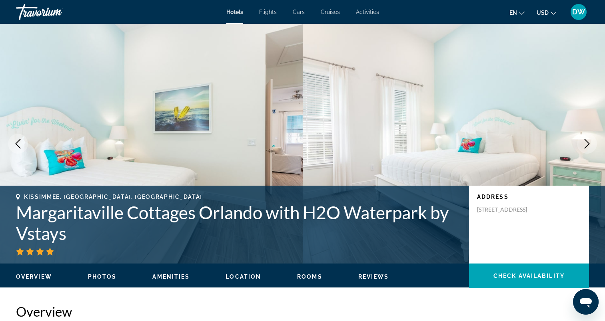
click at [586, 145] on icon "Next image" at bounding box center [587, 144] width 10 height 10
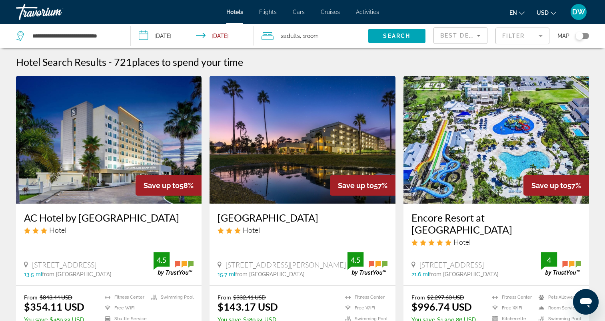
click at [452, 127] on img "Main content" at bounding box center [495, 140] width 185 height 128
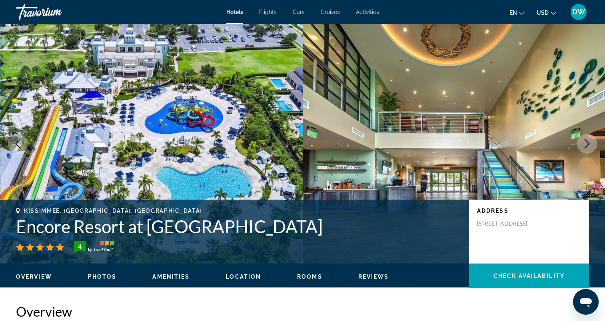
click at [589, 141] on icon "Next image" at bounding box center [587, 144] width 10 height 10
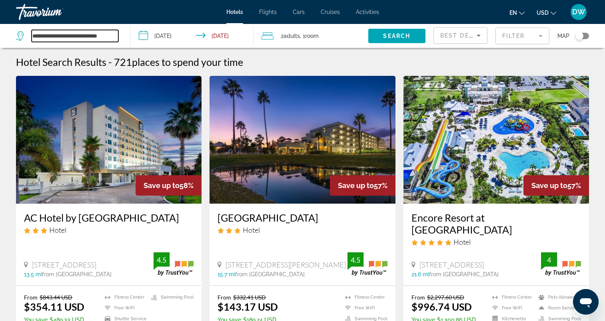
click at [78, 38] on input "**********" at bounding box center [75, 36] width 87 height 12
drag, startPoint x: 33, startPoint y: 34, endPoint x: 209, endPoint y: 55, distance: 177.9
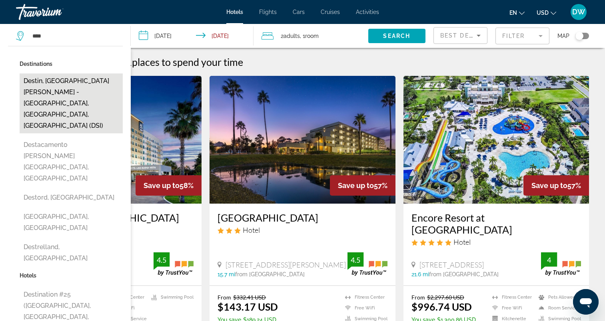
click at [72, 86] on button "Destin, [GEOGRAPHIC_DATA][PERSON_NAME] - [GEOGRAPHIC_DATA], [GEOGRAPHIC_DATA], …" at bounding box center [71, 104] width 103 height 60
type input "**********"
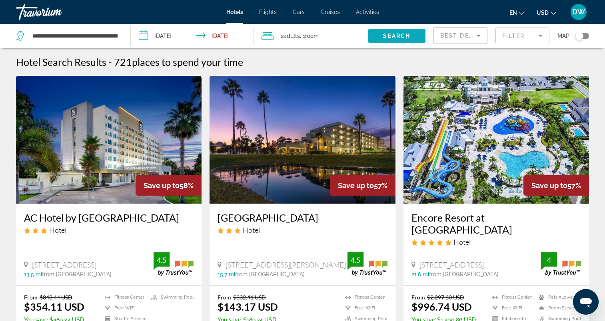
click at [387, 33] on span "Search" at bounding box center [396, 36] width 27 height 6
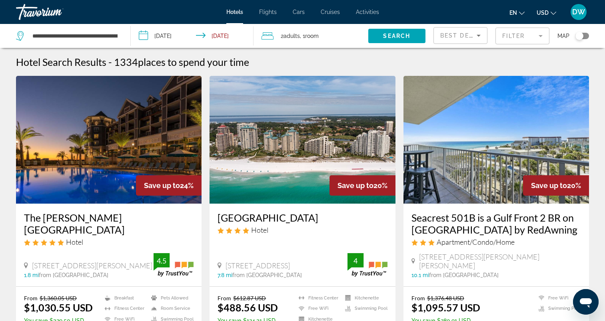
click at [155, 104] on img "Main content" at bounding box center [108, 140] width 185 height 128
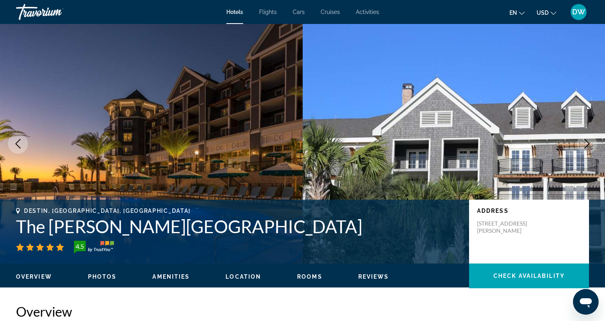
click at [582, 139] on button "Next image" at bounding box center [587, 144] width 20 height 20
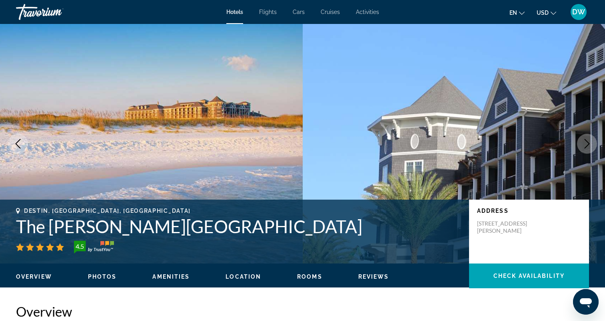
click at [582, 139] on button "Next image" at bounding box center [587, 144] width 20 height 20
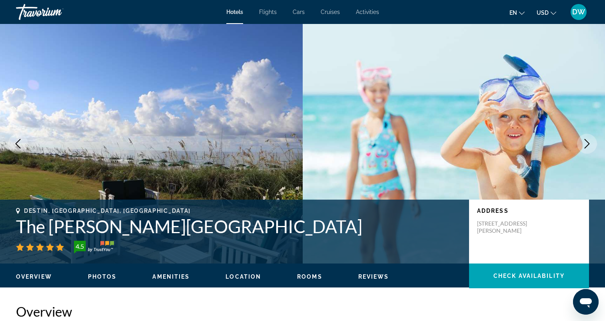
click at [582, 139] on button "Next image" at bounding box center [587, 144] width 20 height 20
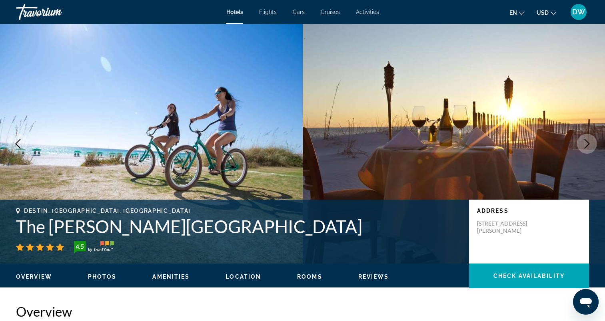
click at [582, 139] on button "Next image" at bounding box center [587, 144] width 20 height 20
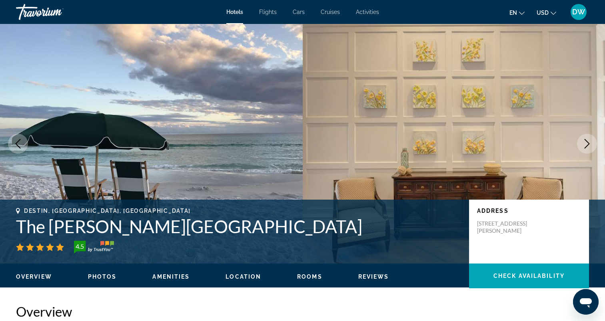
click at [582, 139] on button "Next image" at bounding box center [587, 144] width 20 height 20
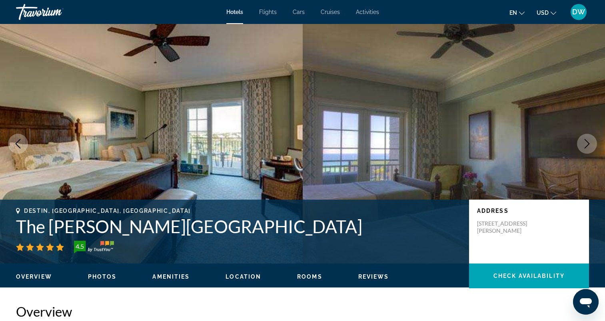
click at [582, 139] on button "Next image" at bounding box center [587, 144] width 20 height 20
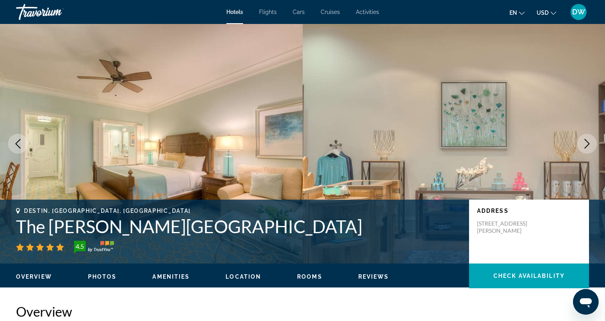
click at [582, 139] on button "Next image" at bounding box center [587, 144] width 20 height 20
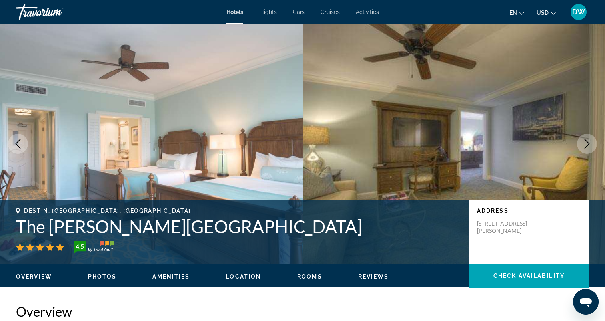
click at [26, 13] on div "Travorium" at bounding box center [56, 12] width 80 height 21
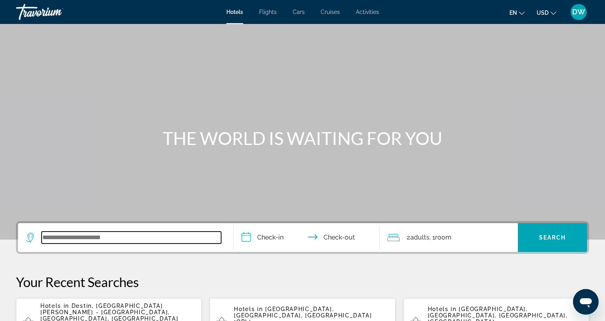
click at [80, 232] on input "Search widget" at bounding box center [131, 238] width 179 height 12
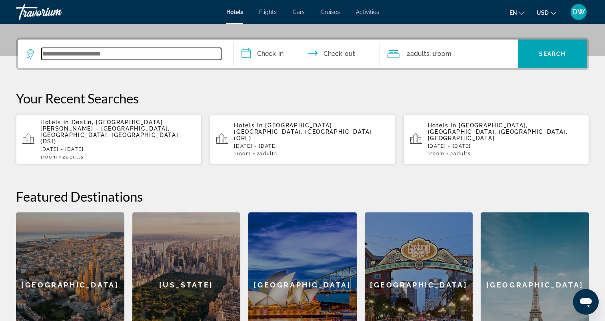
scroll to position [195, 0]
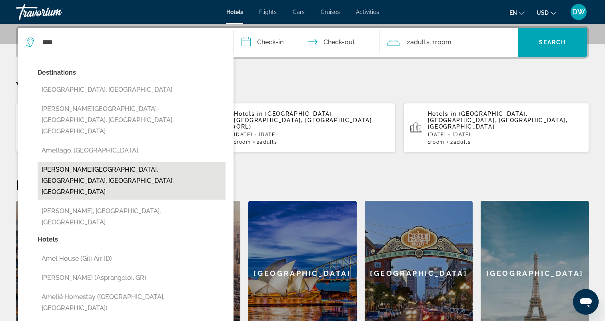
click at [83, 162] on button "[PERSON_NAME][GEOGRAPHIC_DATA], [GEOGRAPHIC_DATA], [GEOGRAPHIC_DATA], [GEOGRAPH…" at bounding box center [132, 181] width 188 height 38
type input "**********"
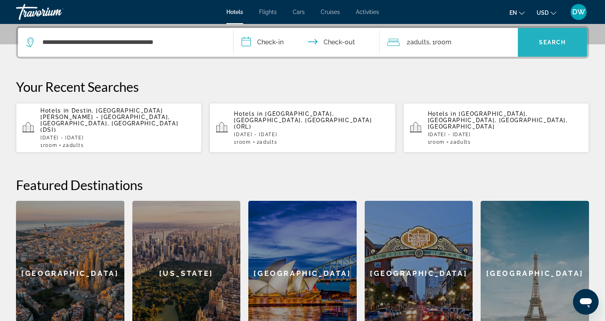
click at [552, 40] on span "Search" at bounding box center [552, 42] width 27 height 6
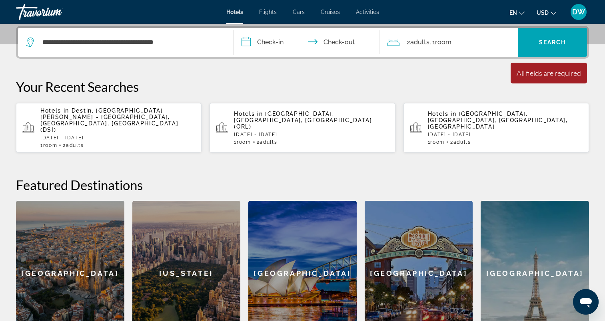
click at [258, 42] on input "**********" at bounding box center [307, 43] width 149 height 31
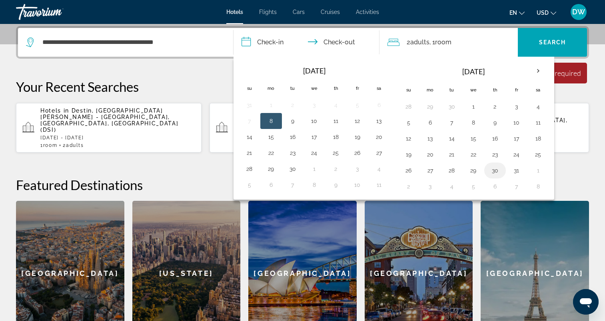
click at [493, 168] on button "30" at bounding box center [494, 170] width 13 height 11
click at [537, 70] on th "Next month" at bounding box center [538, 71] width 22 height 18
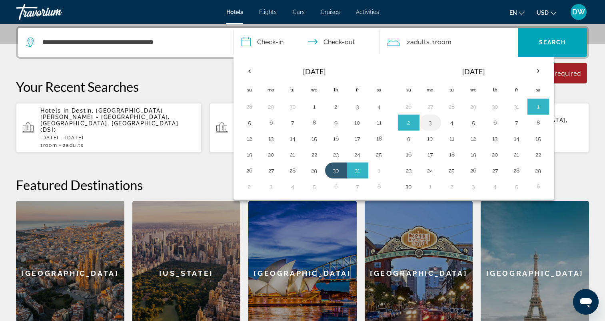
click at [429, 120] on button "3" at bounding box center [430, 122] width 13 height 11
type input "**********"
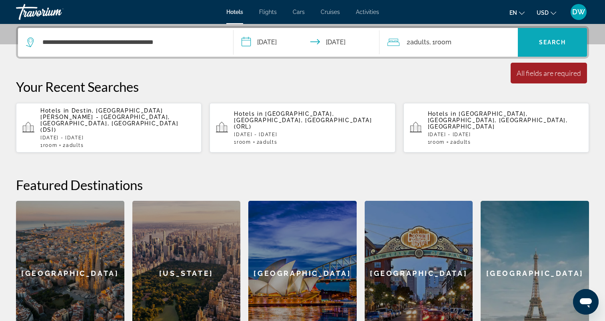
click at [541, 48] on span "Search widget" at bounding box center [552, 42] width 69 height 19
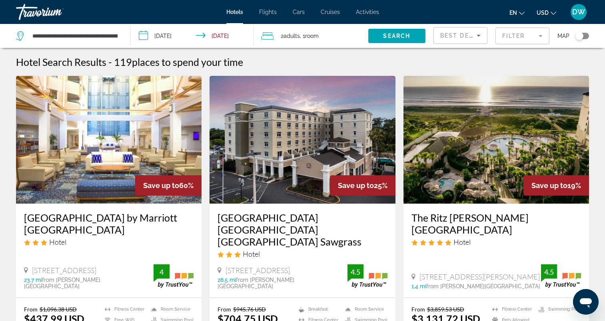
click at [477, 114] on img "Main content" at bounding box center [495, 140] width 185 height 128
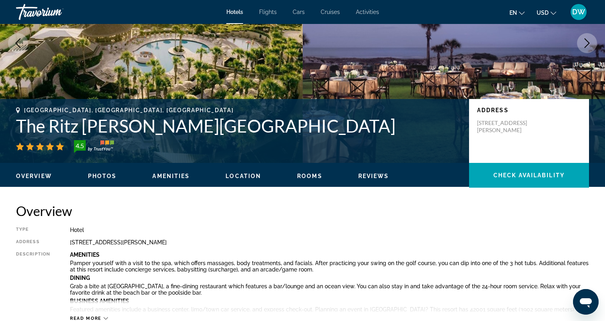
scroll to position [120, 0]
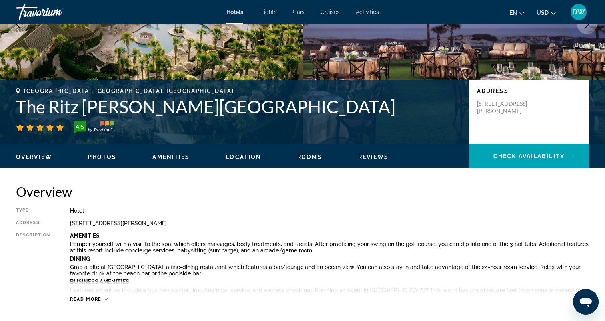
click at [24, 15] on div "Travorium" at bounding box center [56, 12] width 80 height 21
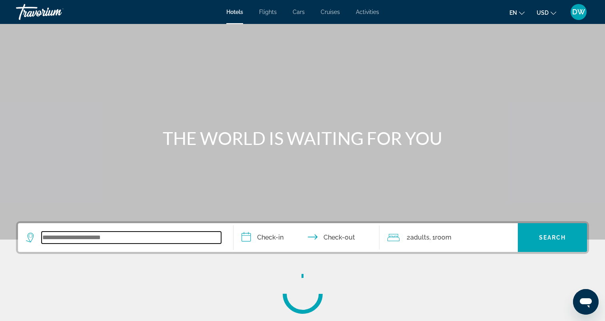
click at [96, 236] on input "Search widget" at bounding box center [131, 238] width 179 height 12
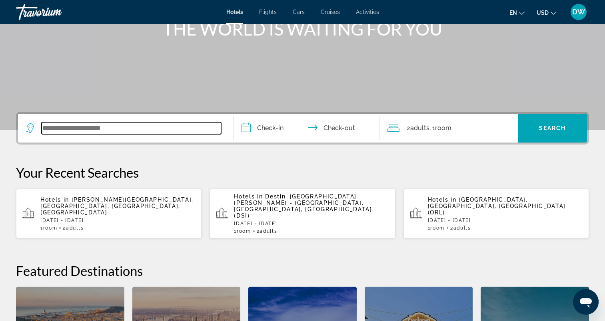
scroll to position [111, 0]
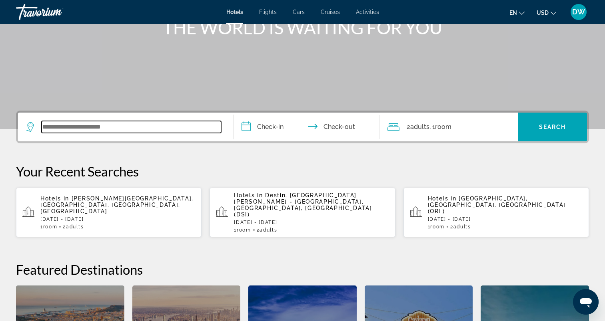
click at [116, 125] on input "Search widget" at bounding box center [131, 127] width 179 height 12
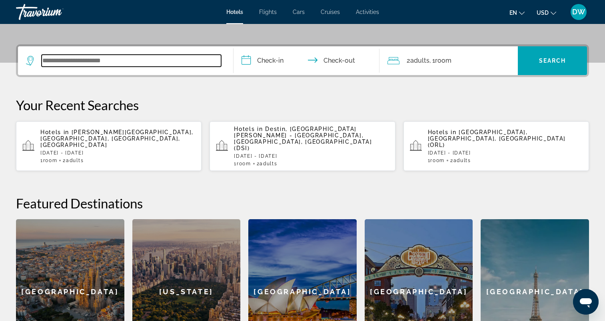
scroll to position [195, 0]
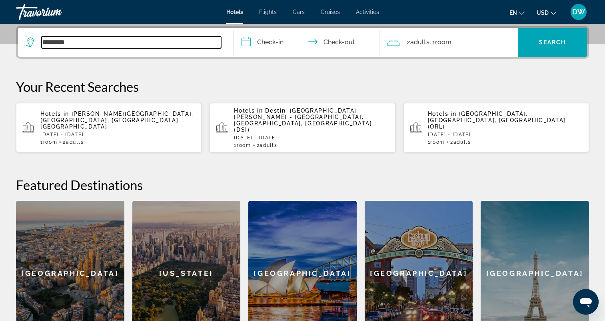
click at [76, 38] on input "*********" at bounding box center [131, 42] width 179 height 12
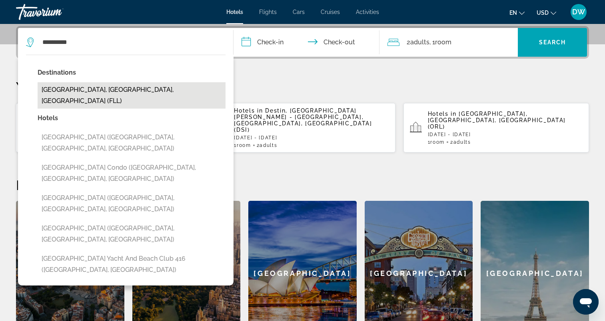
click at [72, 90] on button "[GEOGRAPHIC_DATA], [GEOGRAPHIC_DATA], [GEOGRAPHIC_DATA] (FLL)" at bounding box center [132, 95] width 188 height 26
type input "**********"
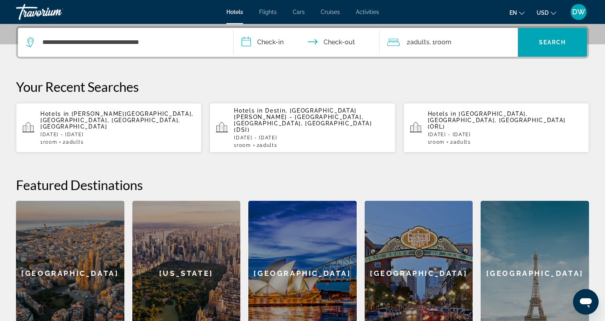
click at [265, 44] on input "**********" at bounding box center [307, 43] width 149 height 31
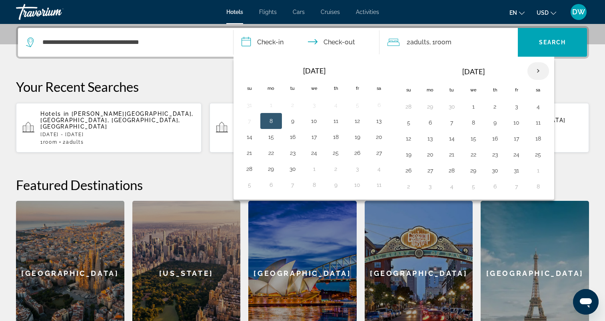
click at [542, 74] on th "Next month" at bounding box center [538, 71] width 22 height 18
click at [498, 135] on button "13" at bounding box center [494, 138] width 13 height 11
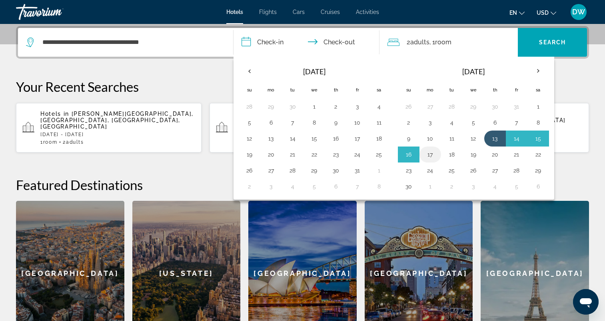
click at [426, 156] on button "17" at bounding box center [430, 154] width 13 height 11
type input "**********"
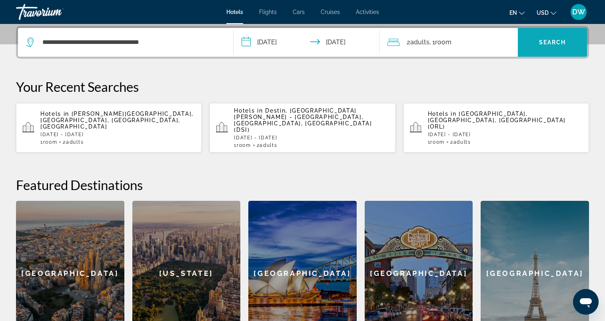
click at [542, 42] on span "Search" at bounding box center [552, 42] width 27 height 6
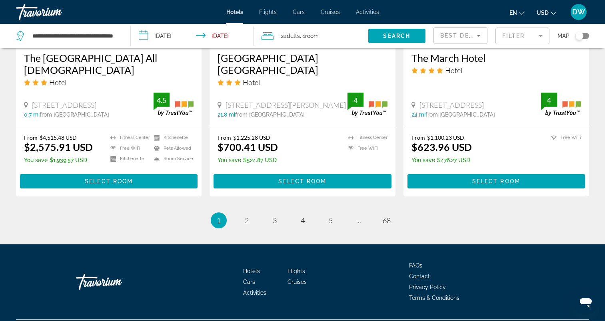
scroll to position [1063, 0]
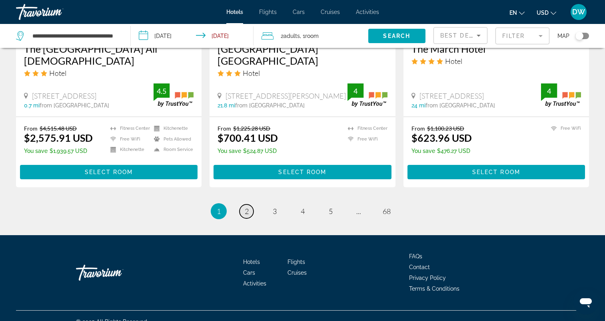
click at [248, 207] on span "2" at bounding box center [247, 211] width 4 height 9
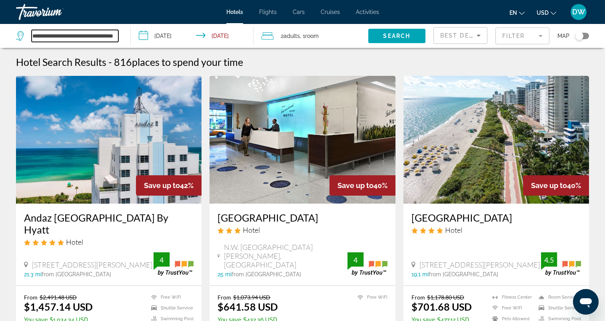
click at [82, 34] on input "**********" at bounding box center [75, 36] width 87 height 12
drag, startPoint x: 87, startPoint y: 36, endPoint x: 170, endPoint y: 38, distance: 83.2
click at [170, 38] on div "**********" at bounding box center [302, 36] width 605 height 24
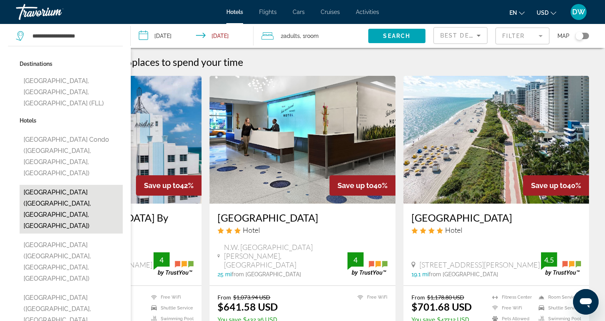
click at [80, 185] on button "[GEOGRAPHIC_DATA] ([GEOGRAPHIC_DATA], [GEOGRAPHIC_DATA], [GEOGRAPHIC_DATA])" at bounding box center [71, 209] width 103 height 49
type input "**********"
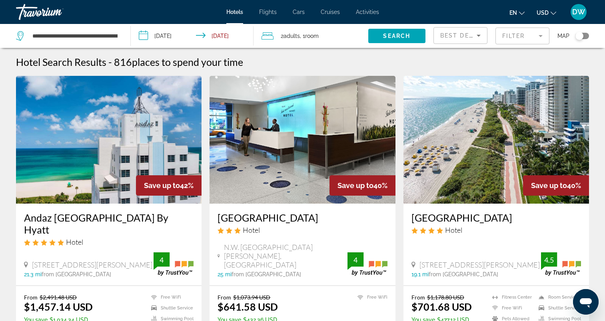
click at [144, 145] on img "Main content" at bounding box center [108, 140] width 185 height 128
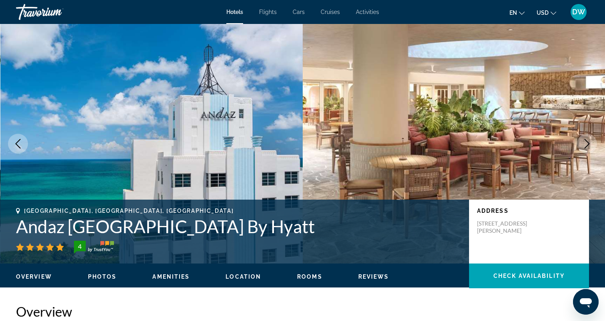
click at [590, 143] on icon "Next image" at bounding box center [587, 144] width 10 height 10
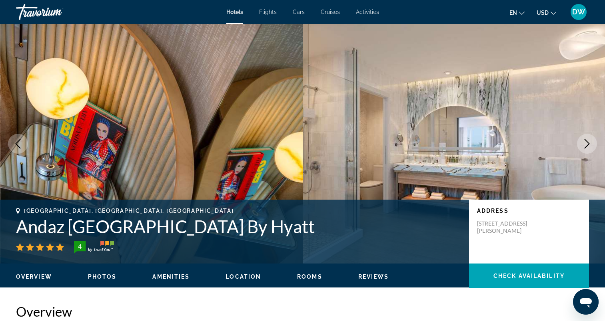
click at [584, 143] on icon "Next image" at bounding box center [587, 144] width 10 height 10
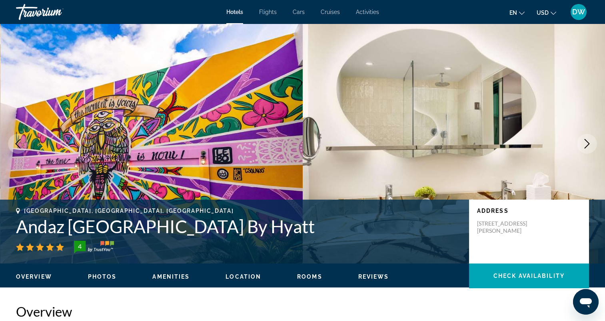
click at [584, 143] on icon "Next image" at bounding box center [587, 144] width 10 height 10
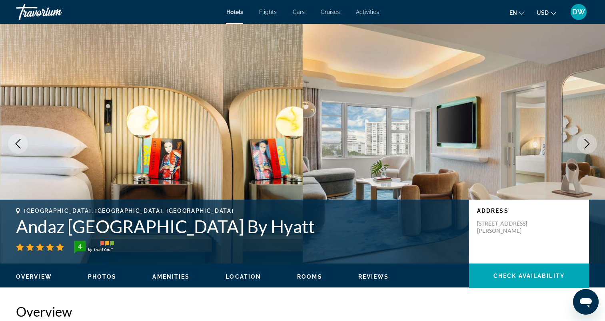
click at [584, 143] on icon "Next image" at bounding box center [587, 144] width 10 height 10
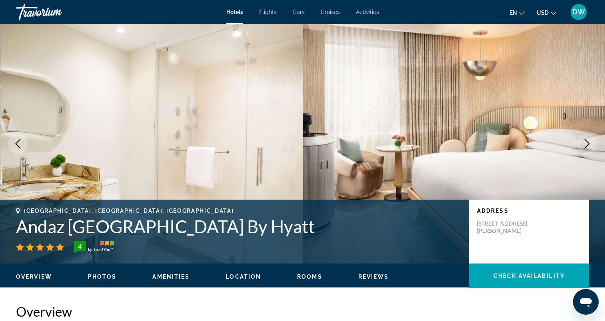
click at [584, 143] on icon "Next image" at bounding box center [587, 144] width 10 height 10
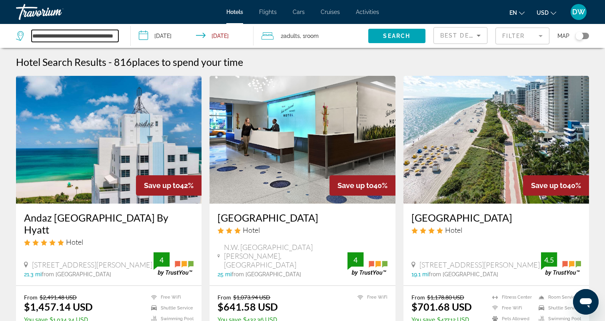
drag, startPoint x: 115, startPoint y: 37, endPoint x: 36, endPoint y: 36, distance: 78.3
click at [36, 36] on input "**********" at bounding box center [75, 36] width 87 height 12
type input "********"
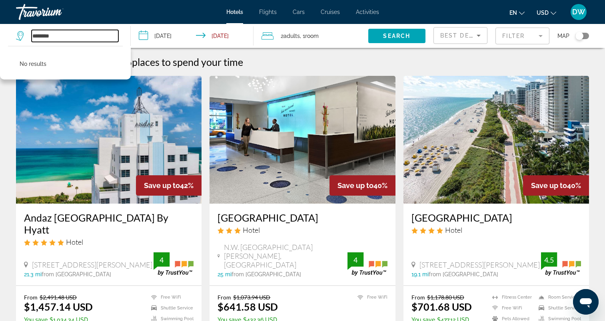
drag, startPoint x: 66, startPoint y: 35, endPoint x: 0, endPoint y: 35, distance: 65.5
click at [0, 35] on html "**********" at bounding box center [302, 160] width 605 height 321
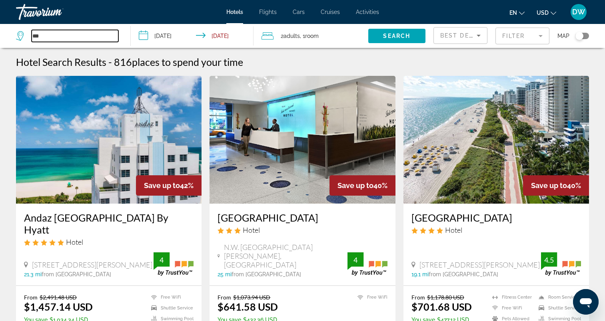
type input "***"
click at [463, 36] on span "Best Deals" at bounding box center [461, 35] width 42 height 6
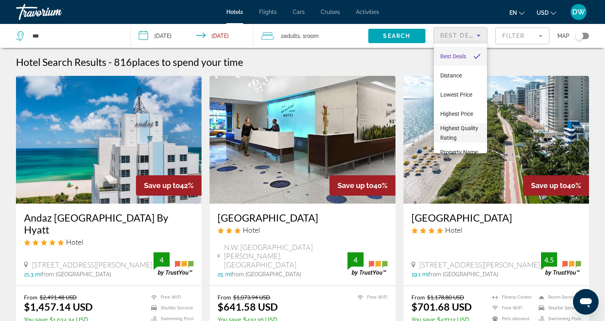
click at [452, 134] on span "Highest Quality Rating" at bounding box center [459, 133] width 38 height 16
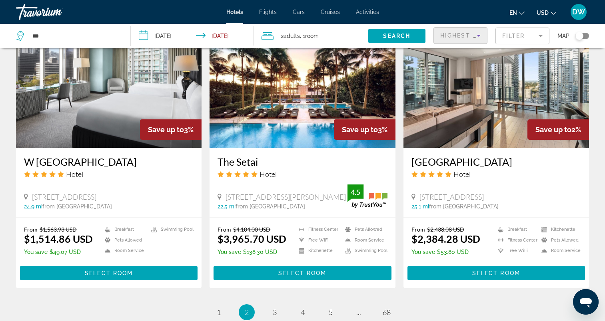
scroll to position [955, 0]
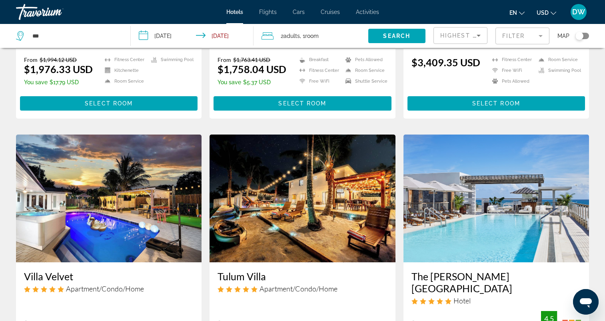
scroll to position [320, 0]
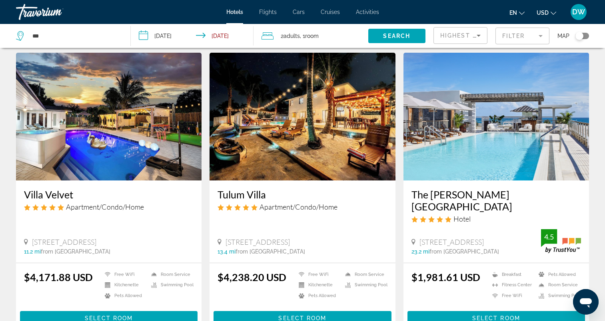
click at [281, 123] on img "Main content" at bounding box center [301, 117] width 185 height 128
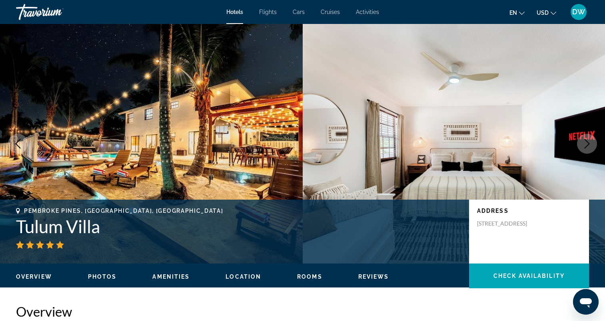
click at [585, 143] on icon "Next image" at bounding box center [587, 144] width 10 height 10
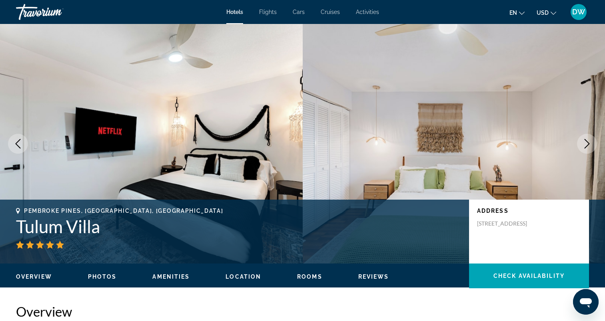
click at [585, 143] on icon "Next image" at bounding box center [587, 144] width 10 height 10
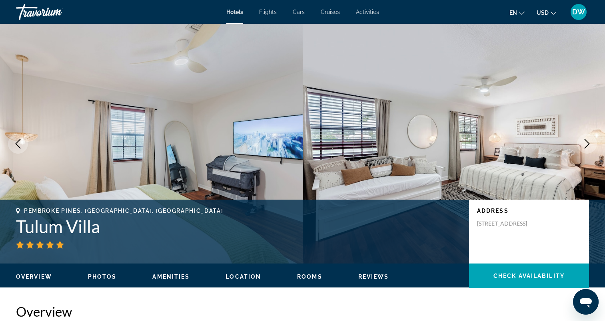
click at [585, 143] on icon "Next image" at bounding box center [587, 144] width 10 height 10
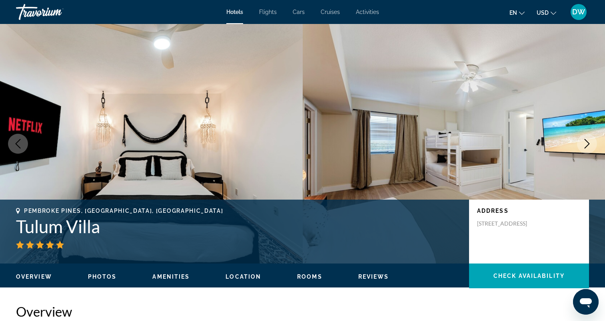
click at [585, 143] on icon "Next image" at bounding box center [587, 144] width 10 height 10
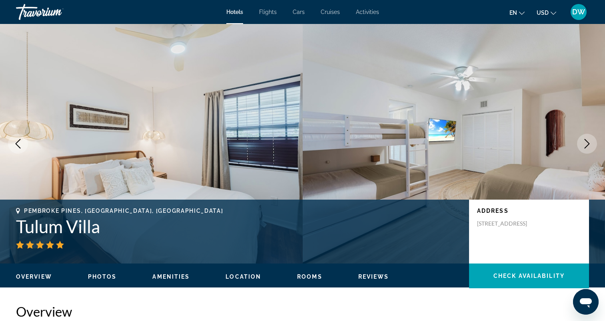
click at [585, 143] on icon "Next image" at bounding box center [587, 144] width 10 height 10
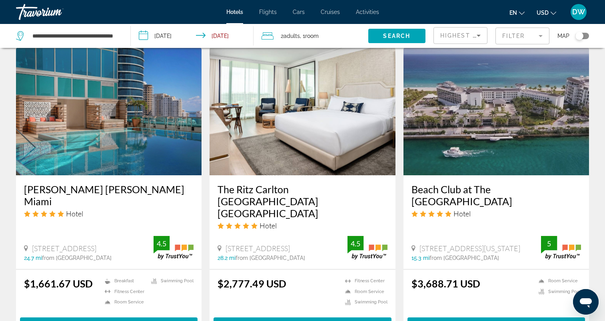
scroll to position [1033, 0]
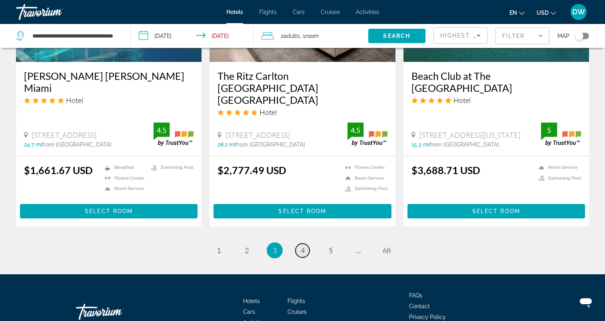
click at [299, 244] on link "page 4" at bounding box center [302, 251] width 14 height 14
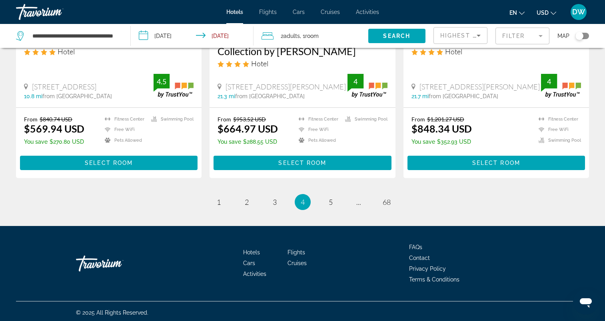
scroll to position [1059, 0]
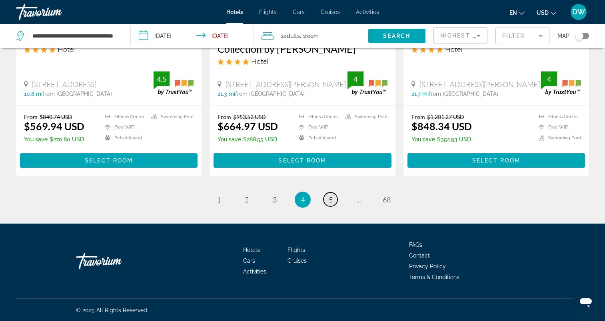
click at [335, 198] on link "page 5" at bounding box center [330, 200] width 14 height 14
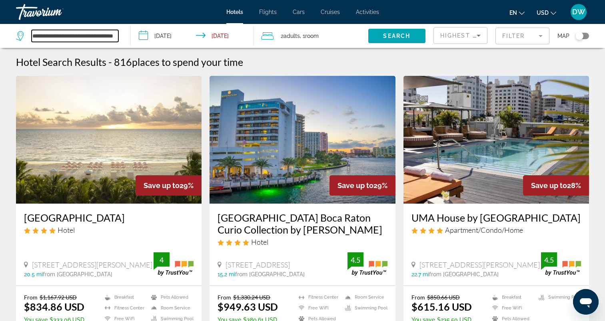
scroll to position [0, 18]
drag, startPoint x: 32, startPoint y: 34, endPoint x: 165, endPoint y: 48, distance: 134.3
click at [165, 48] on div "**********" at bounding box center [302, 36] width 605 height 24
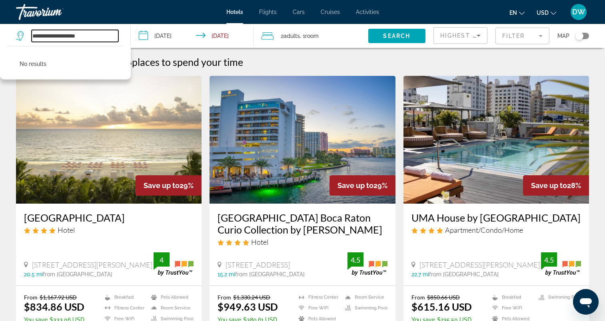
type input "**********"
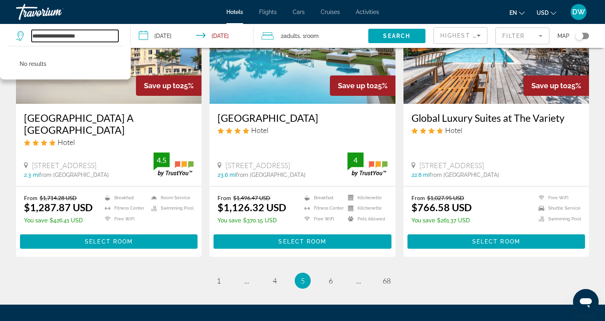
scroll to position [999, 0]
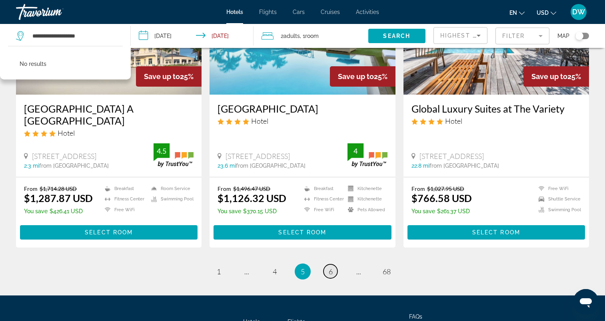
click at [329, 276] on span "6" at bounding box center [331, 271] width 4 height 9
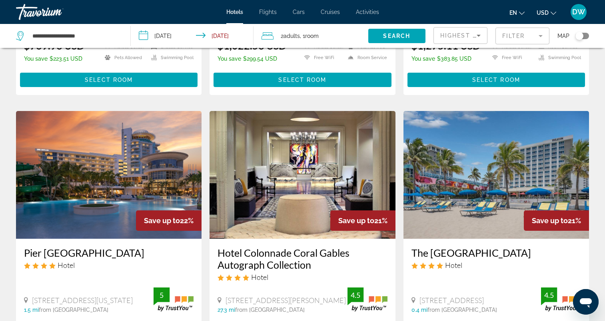
scroll to position [261, 0]
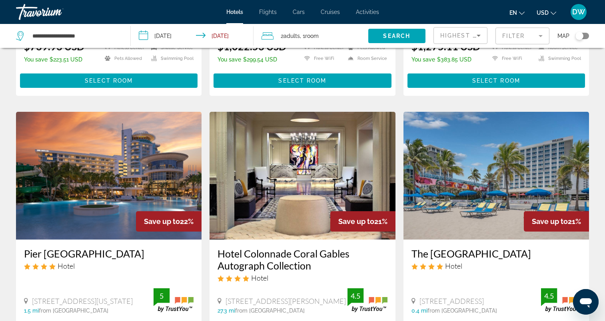
click at [497, 163] on img "Main content" at bounding box center [495, 176] width 185 height 128
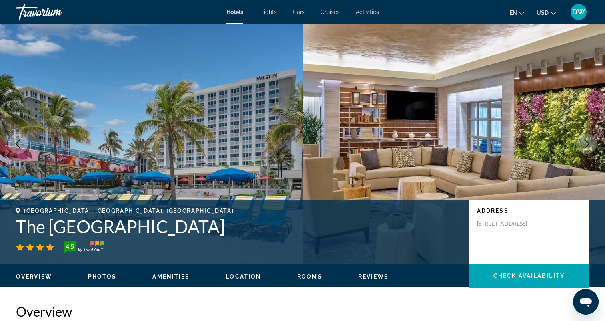
click at [587, 145] on icon "Next image" at bounding box center [587, 144] width 10 height 10
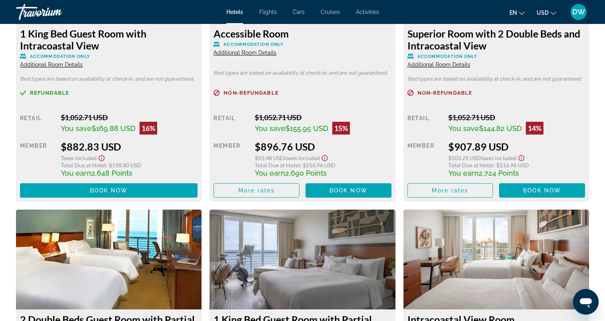
scroll to position [1918, 0]
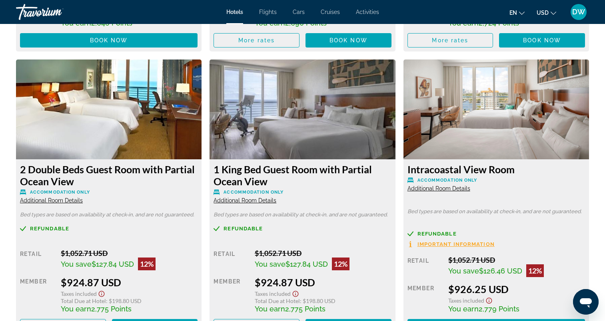
click at [313, 127] on img "Main content" at bounding box center [301, 110] width 185 height 100
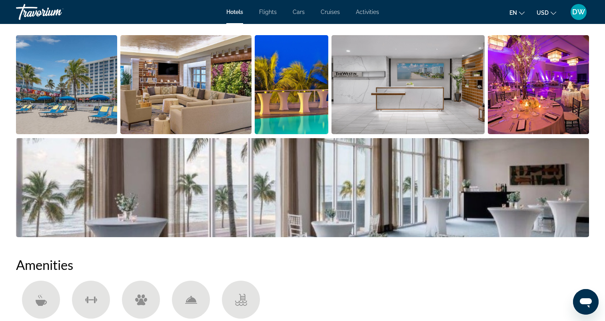
scroll to position [401, 0]
